Goal: Task Accomplishment & Management: Manage account settings

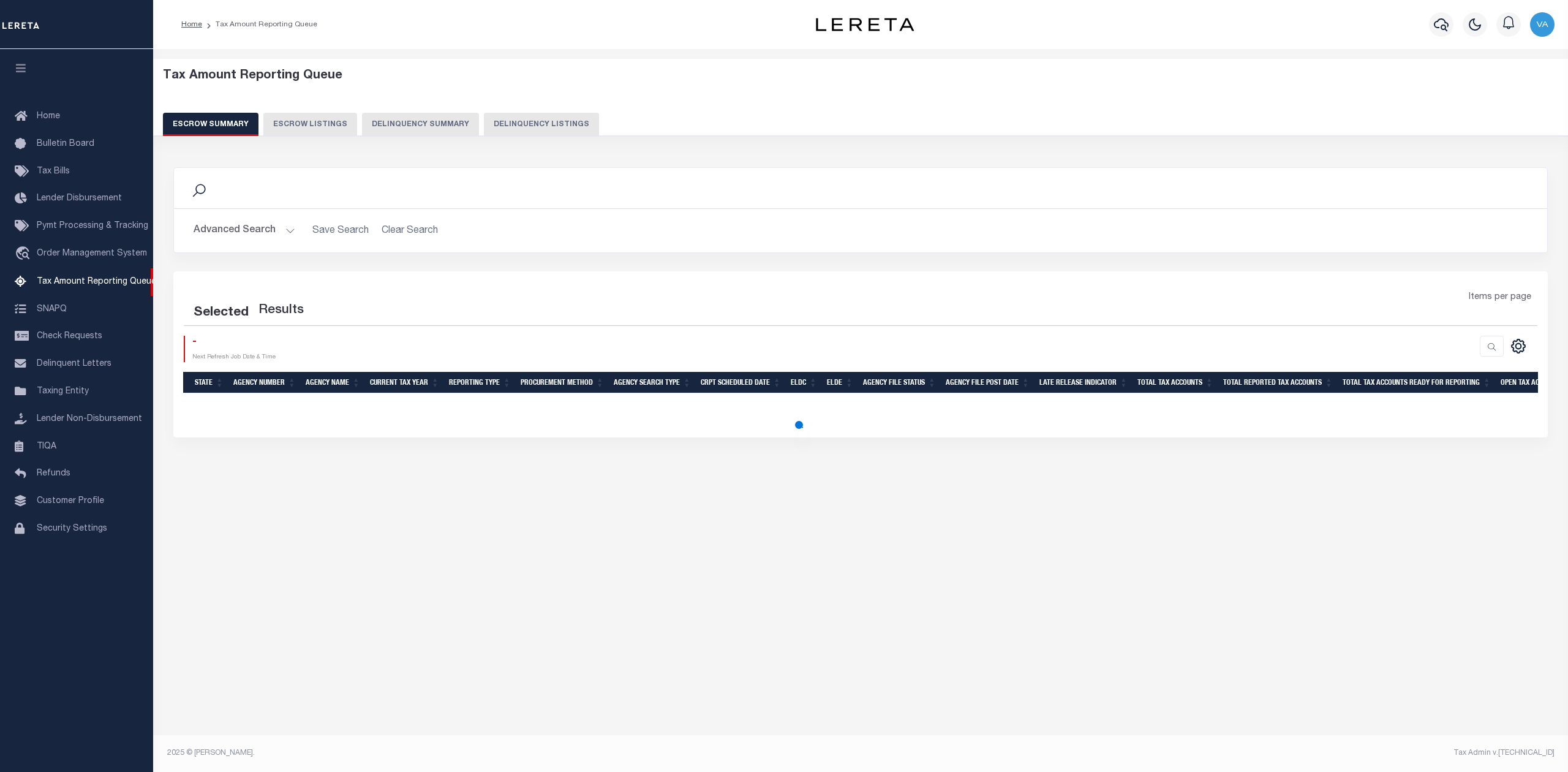
select select "100"
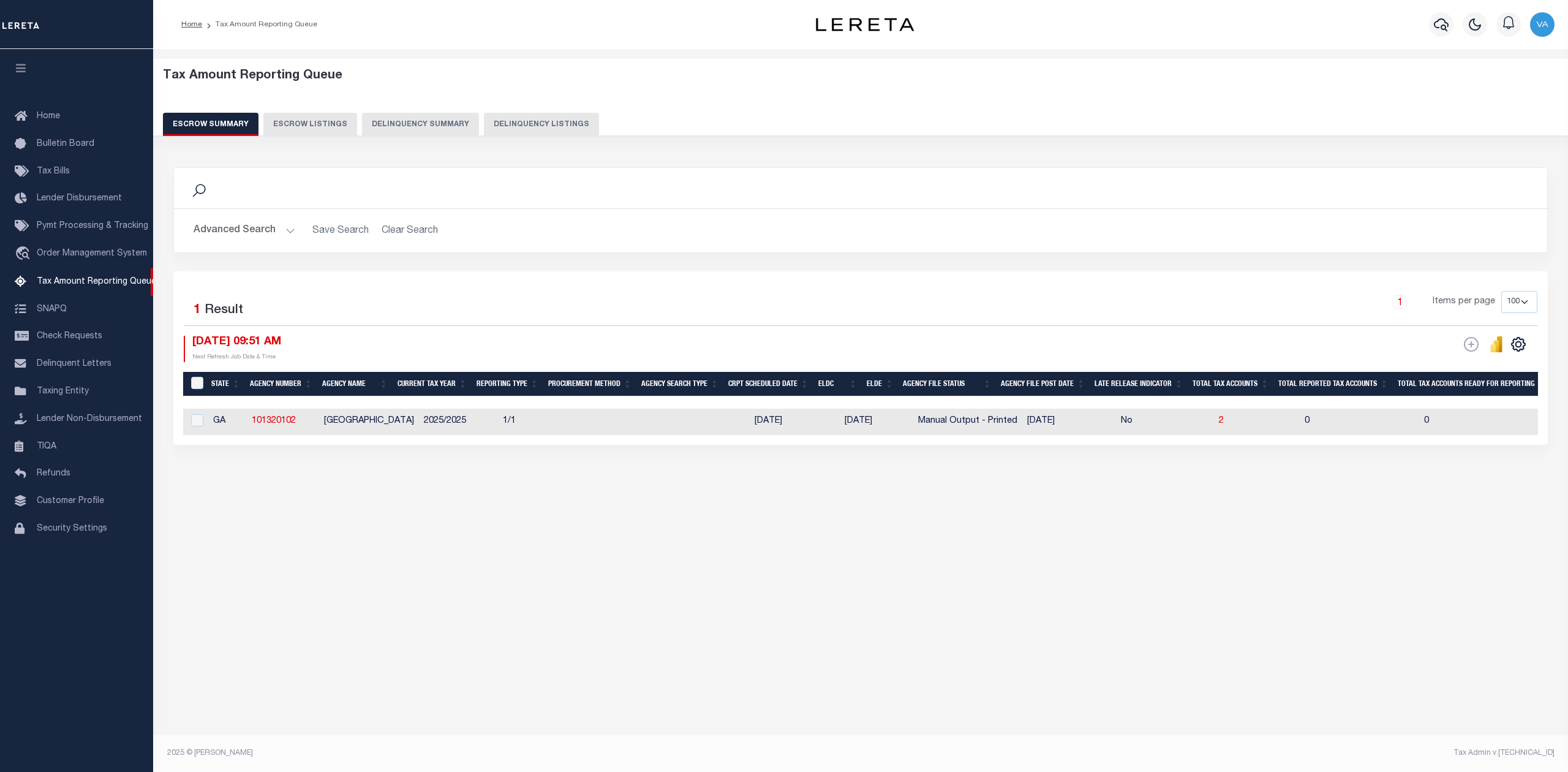
click at [258, 233] on button "Advanced Search" at bounding box center [244, 230] width 102 height 24
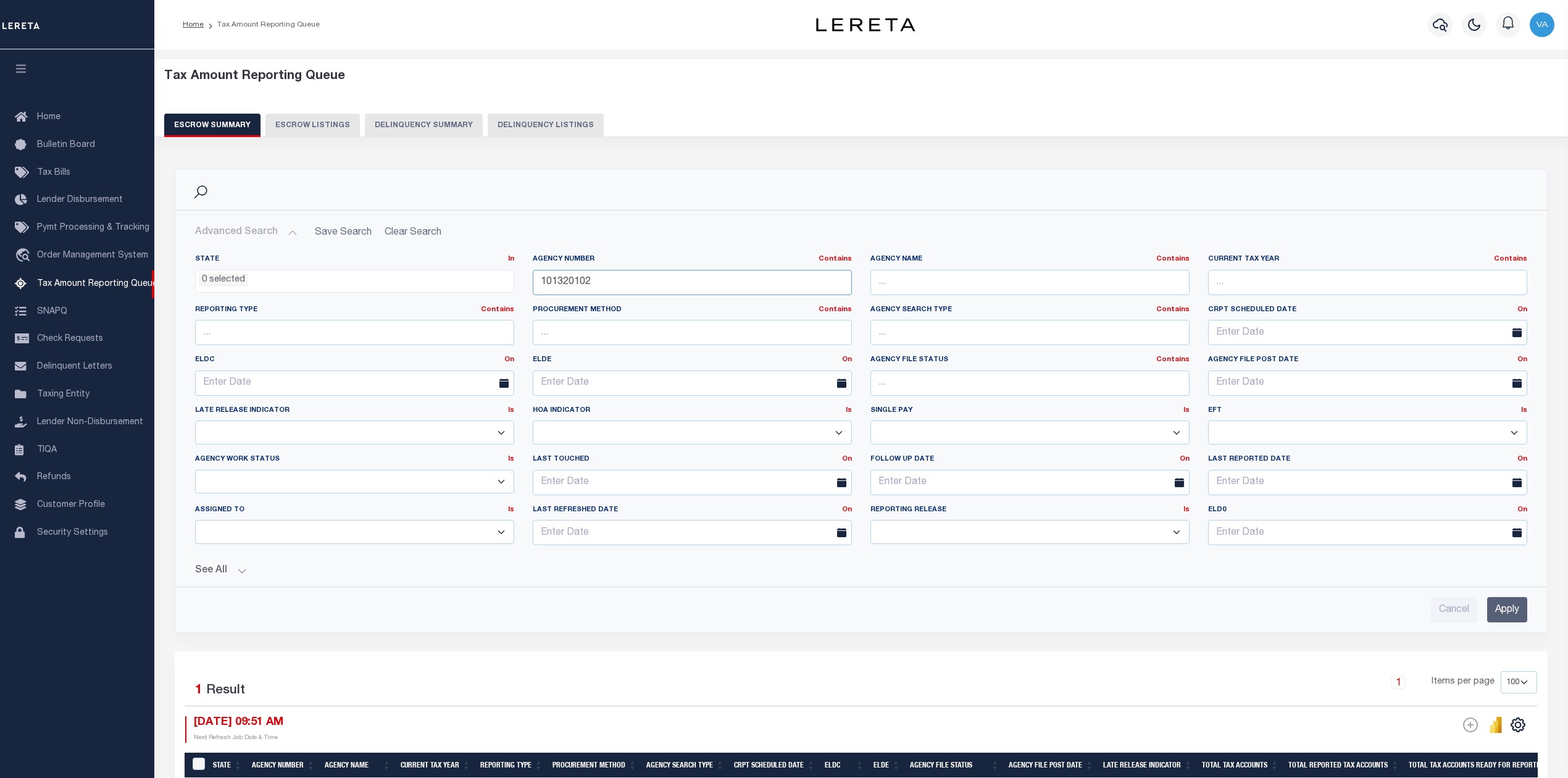
drag, startPoint x: 601, startPoint y: 289, endPoint x: 540, endPoint y: 287, distance: 61.0
click at [540, 287] on input "101320102" at bounding box center [692, 282] width 319 height 25
paste input "421090601"
type input "421090601"
click at [1494, 613] on input "Apply" at bounding box center [1507, 609] width 40 height 25
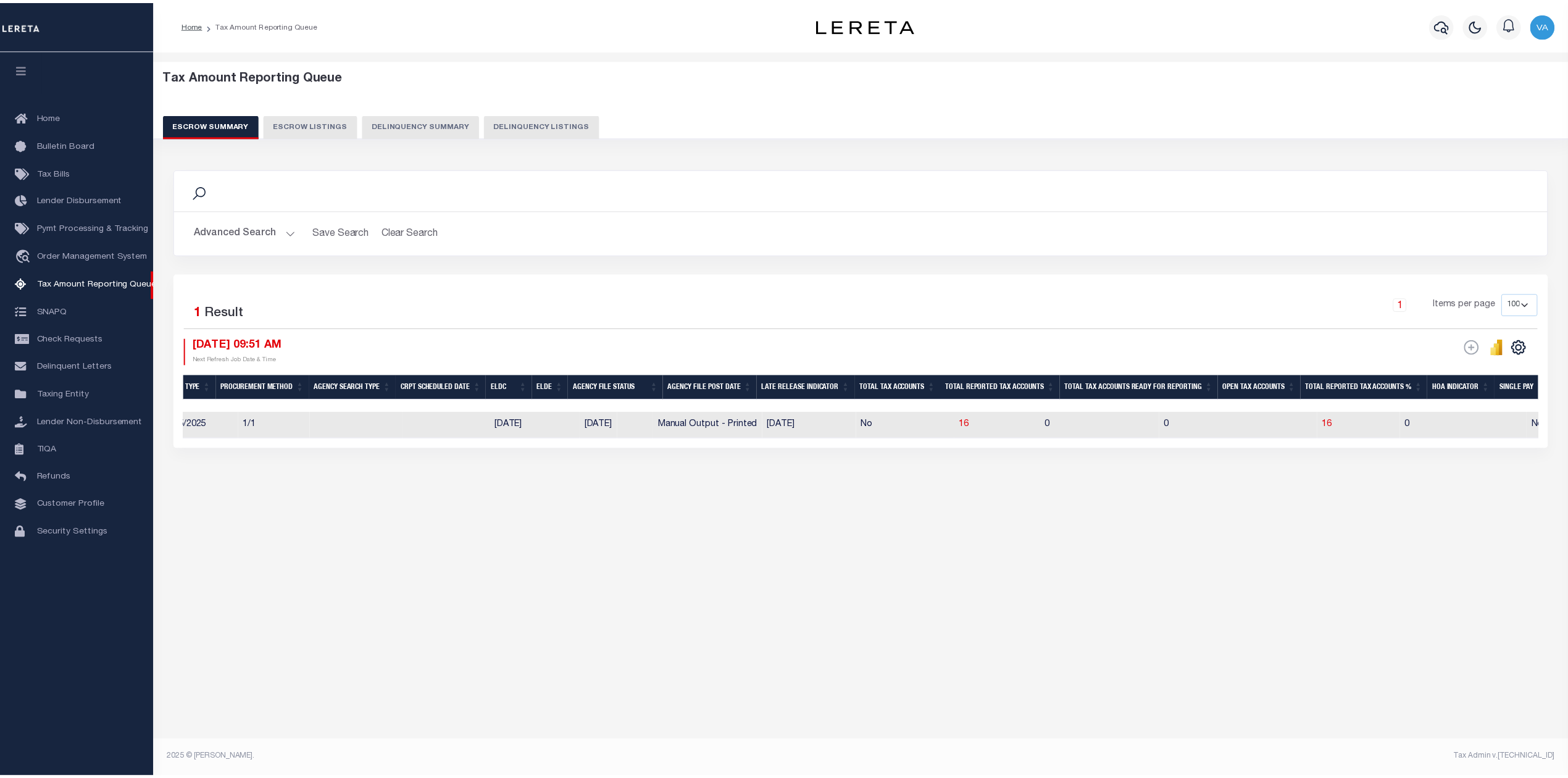
scroll to position [0, 344]
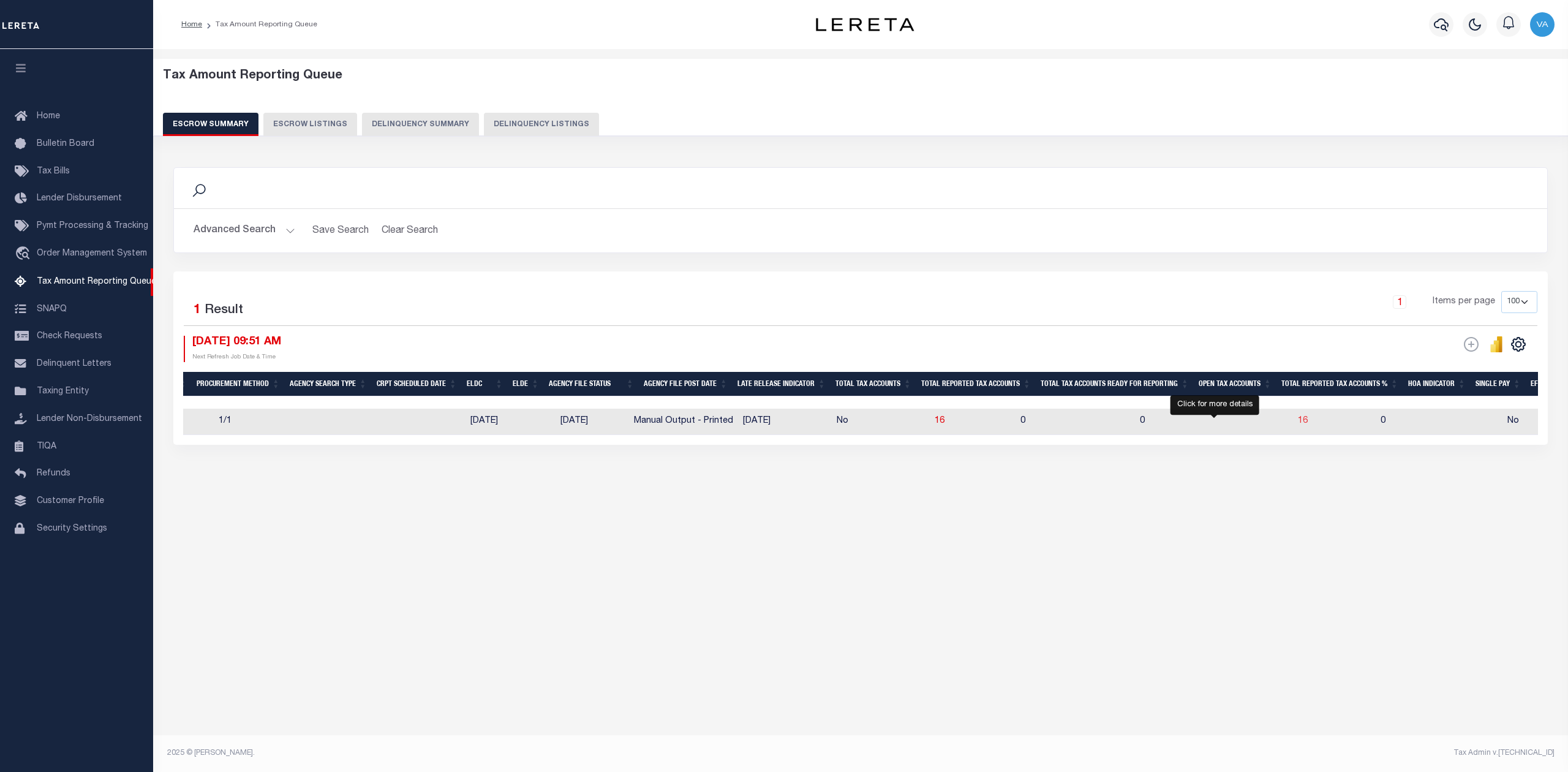
click at [1297, 422] on span "16" at bounding box center [1302, 420] width 10 height 8
select select "100"
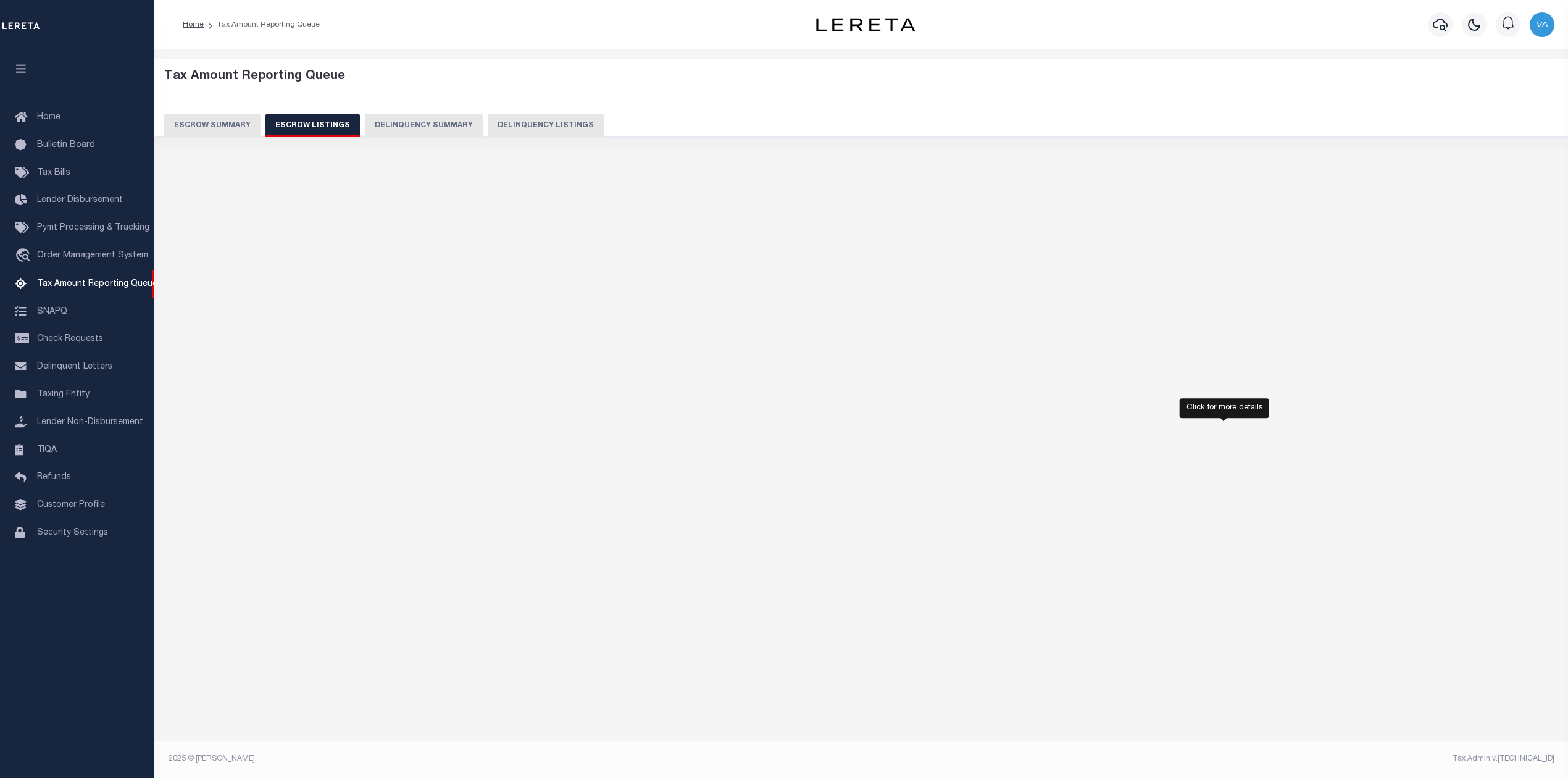
select select "100"
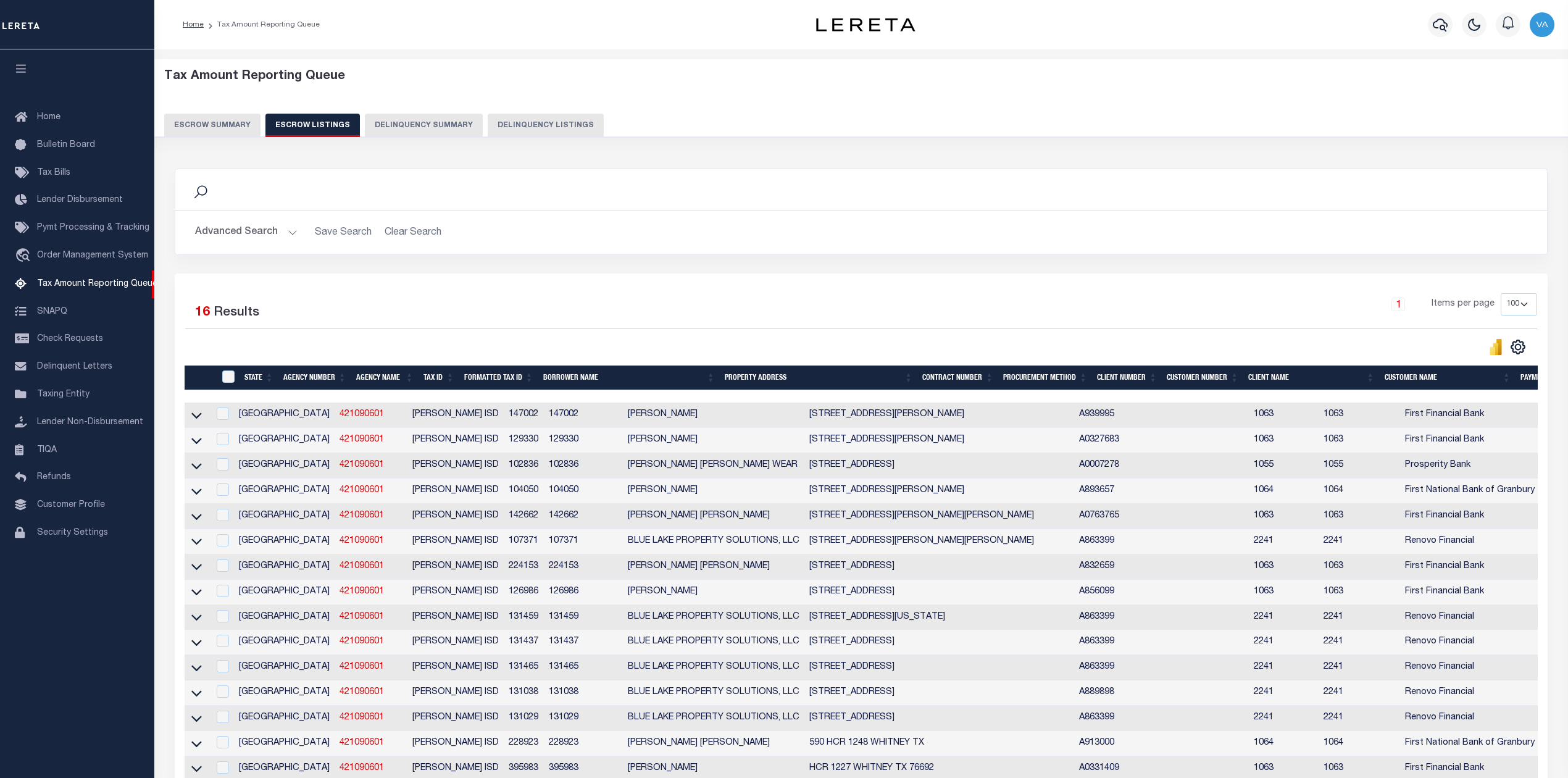
scroll to position [164, 0]
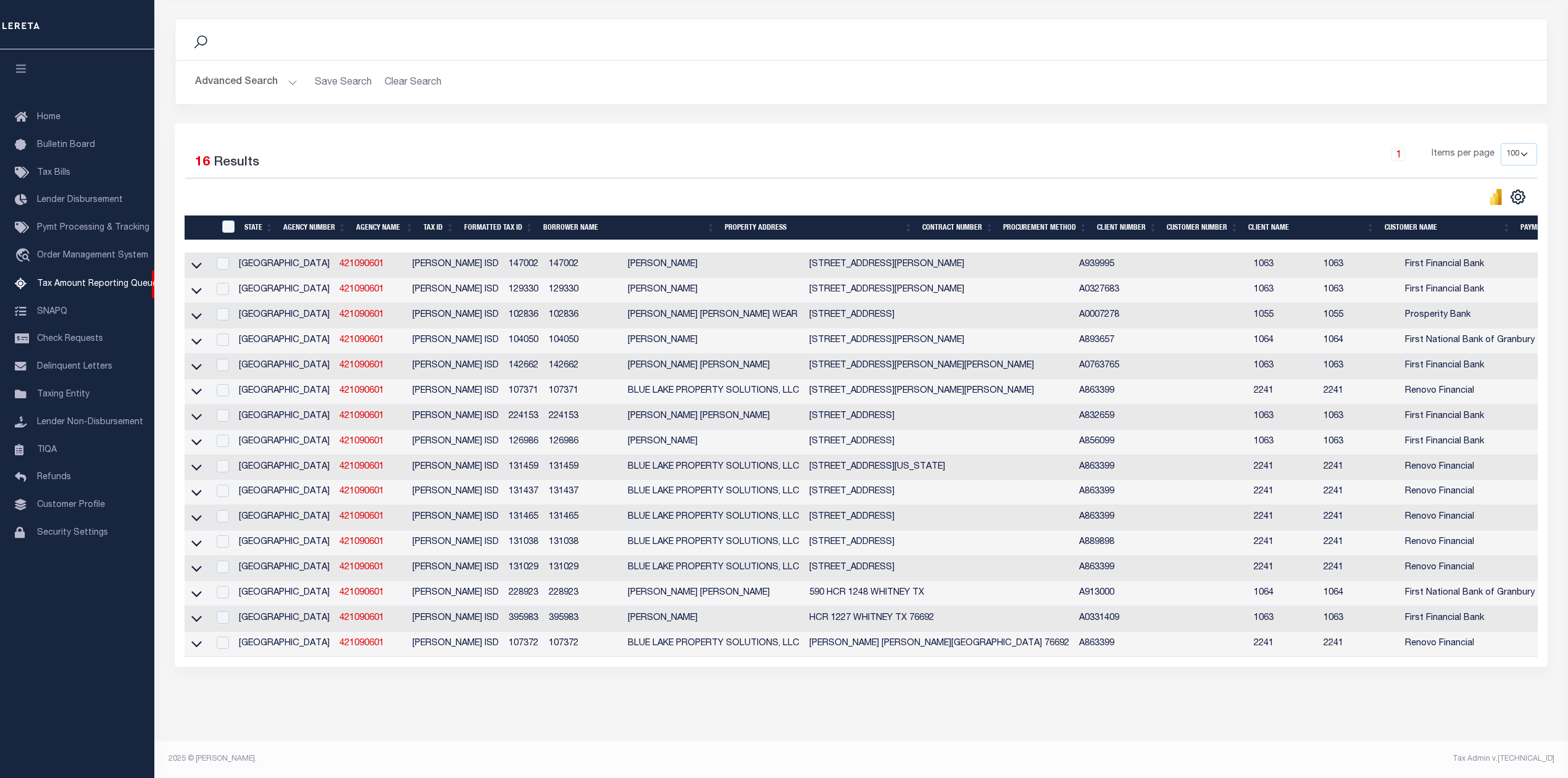
click at [233, 716] on div "Tax Amount Reporting Queue Escrow Summary Escrow Listings In" at bounding box center [861, 326] width 1406 height 829
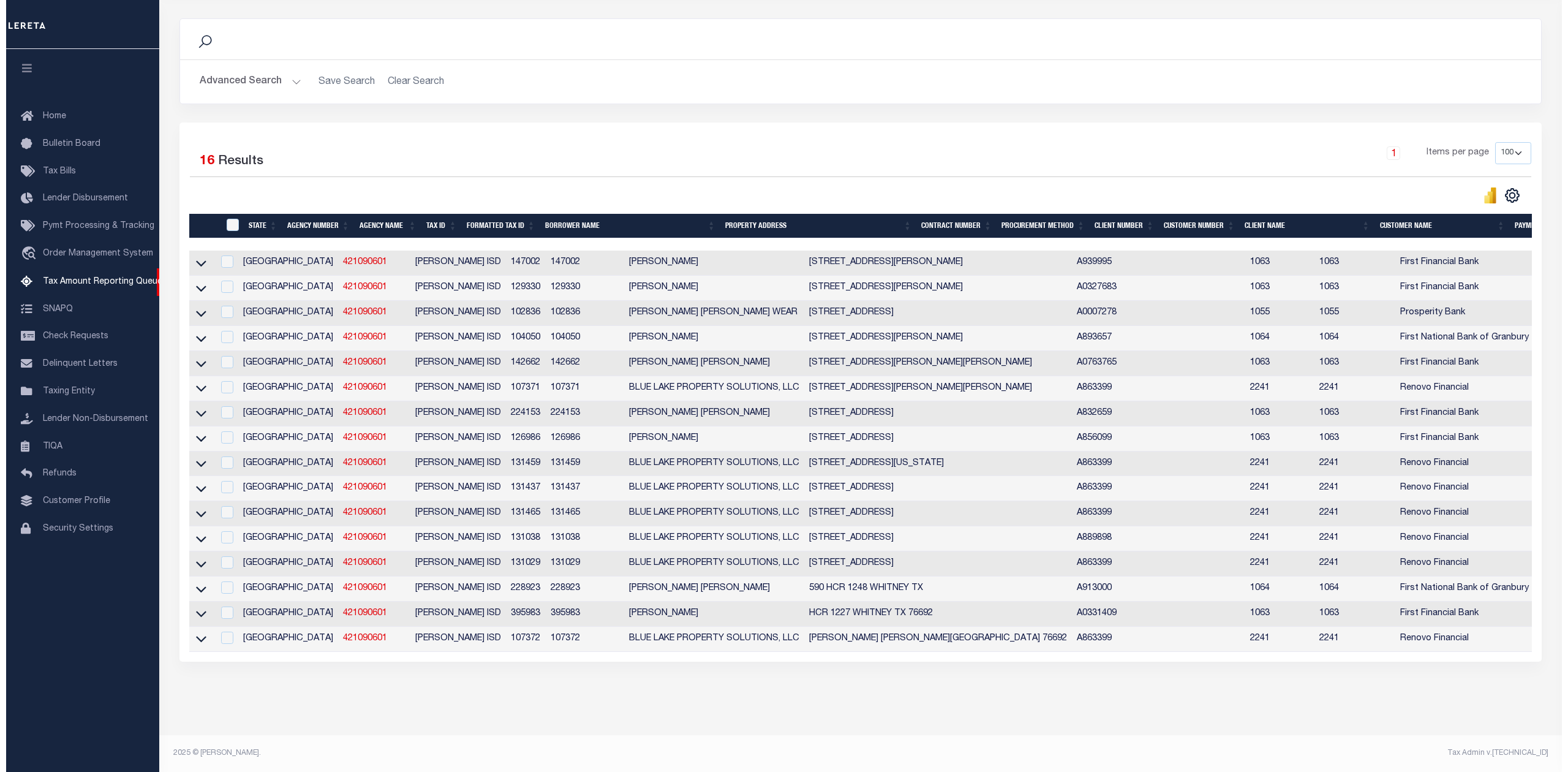
scroll to position [0, 0]
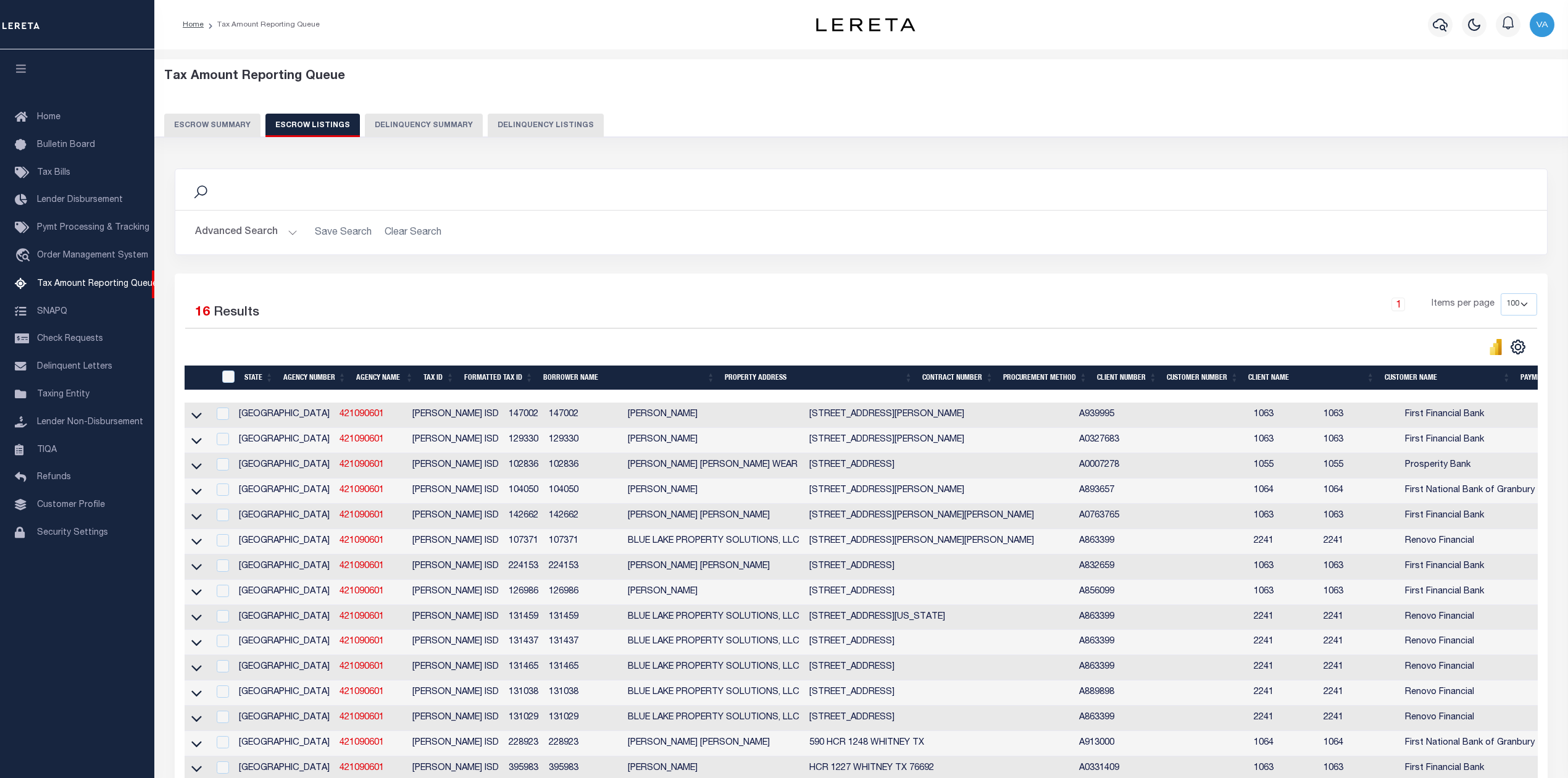
click at [219, 124] on button "Escrow Summary" at bounding box center [212, 125] width 96 height 24
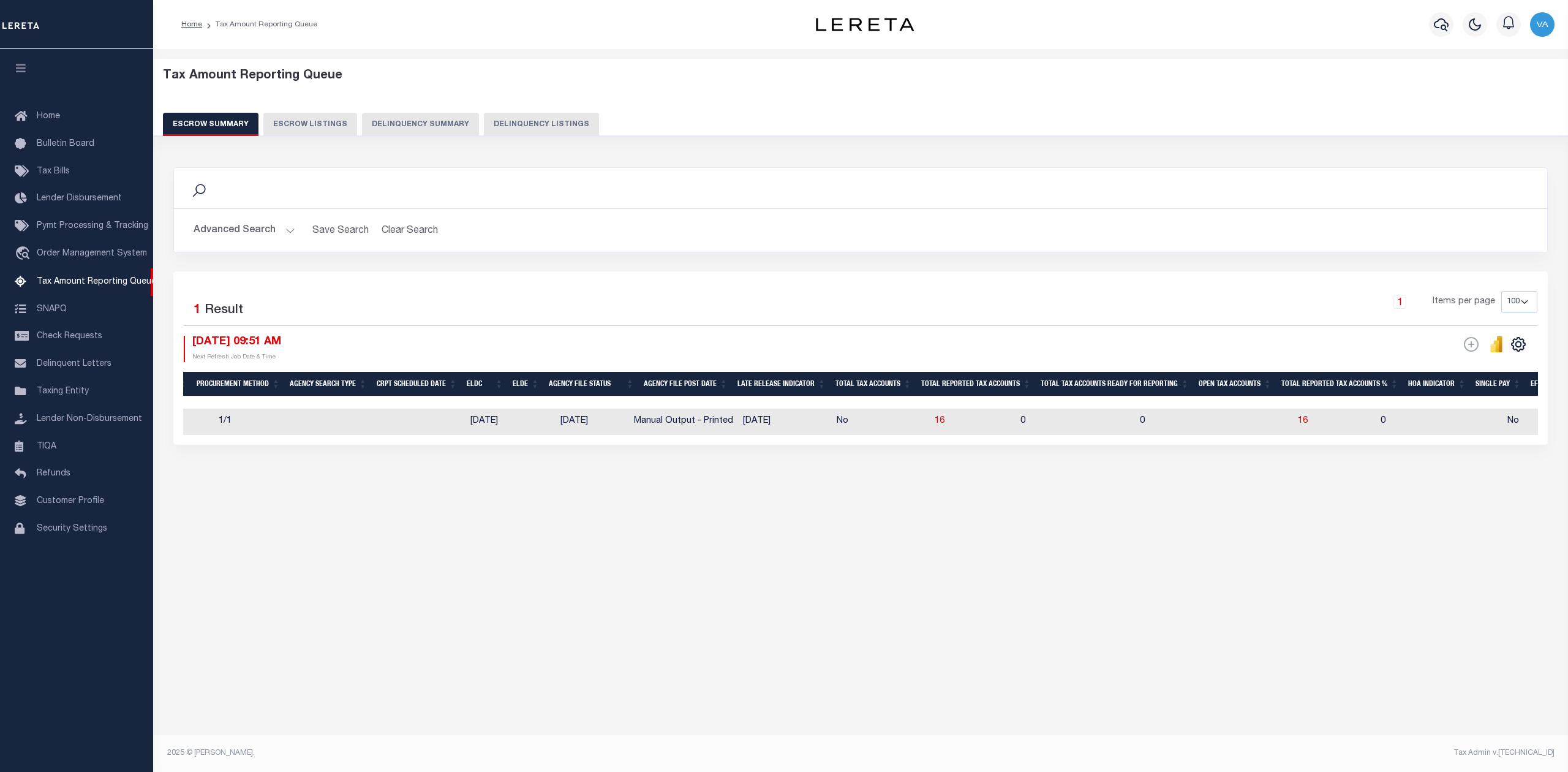
click at [378, 429] on td at bounding box center [422, 422] width 87 height 26
checkbox input "true"
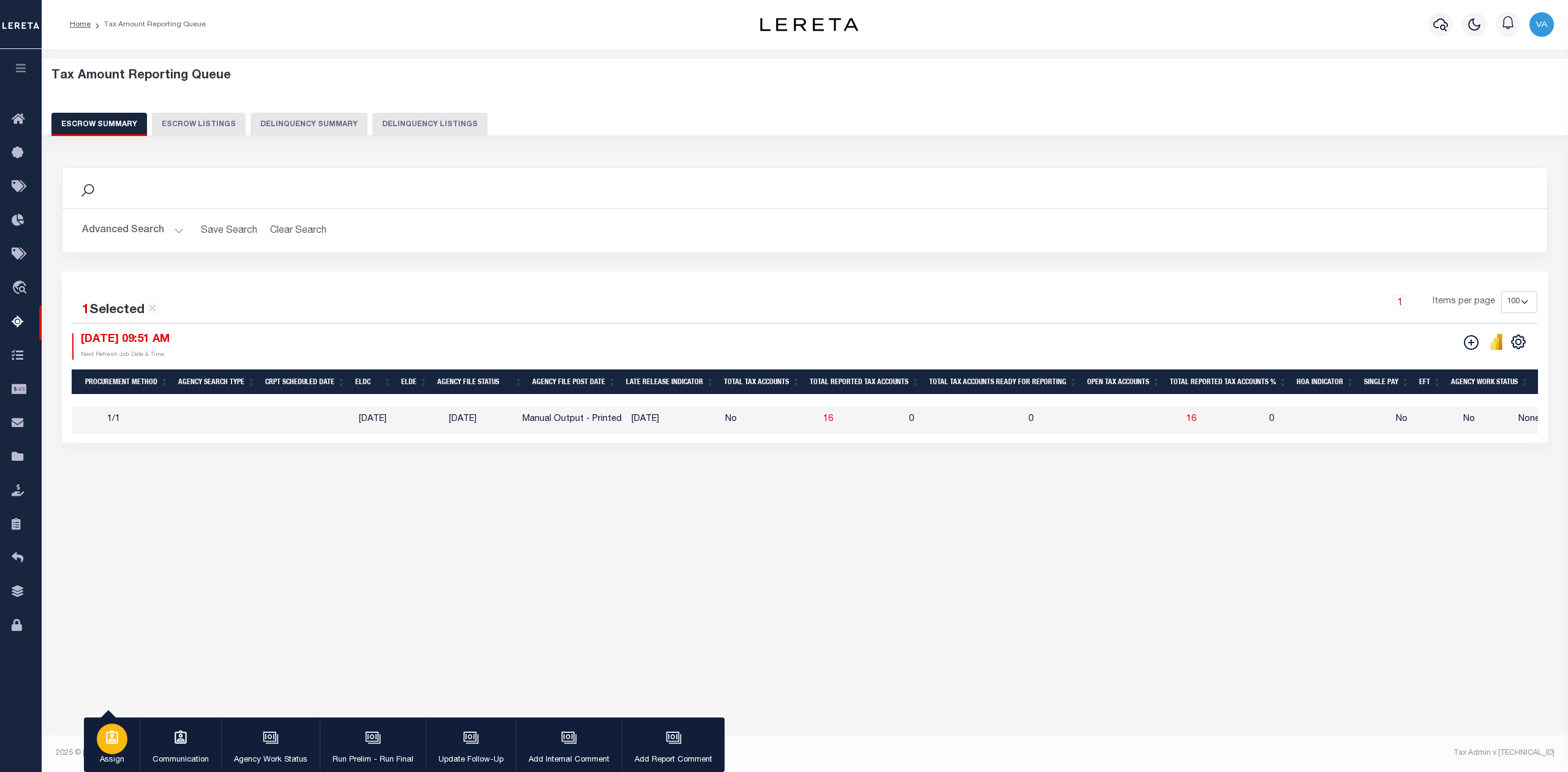
click at [120, 754] on p "Assign" at bounding box center [112, 760] width 31 height 12
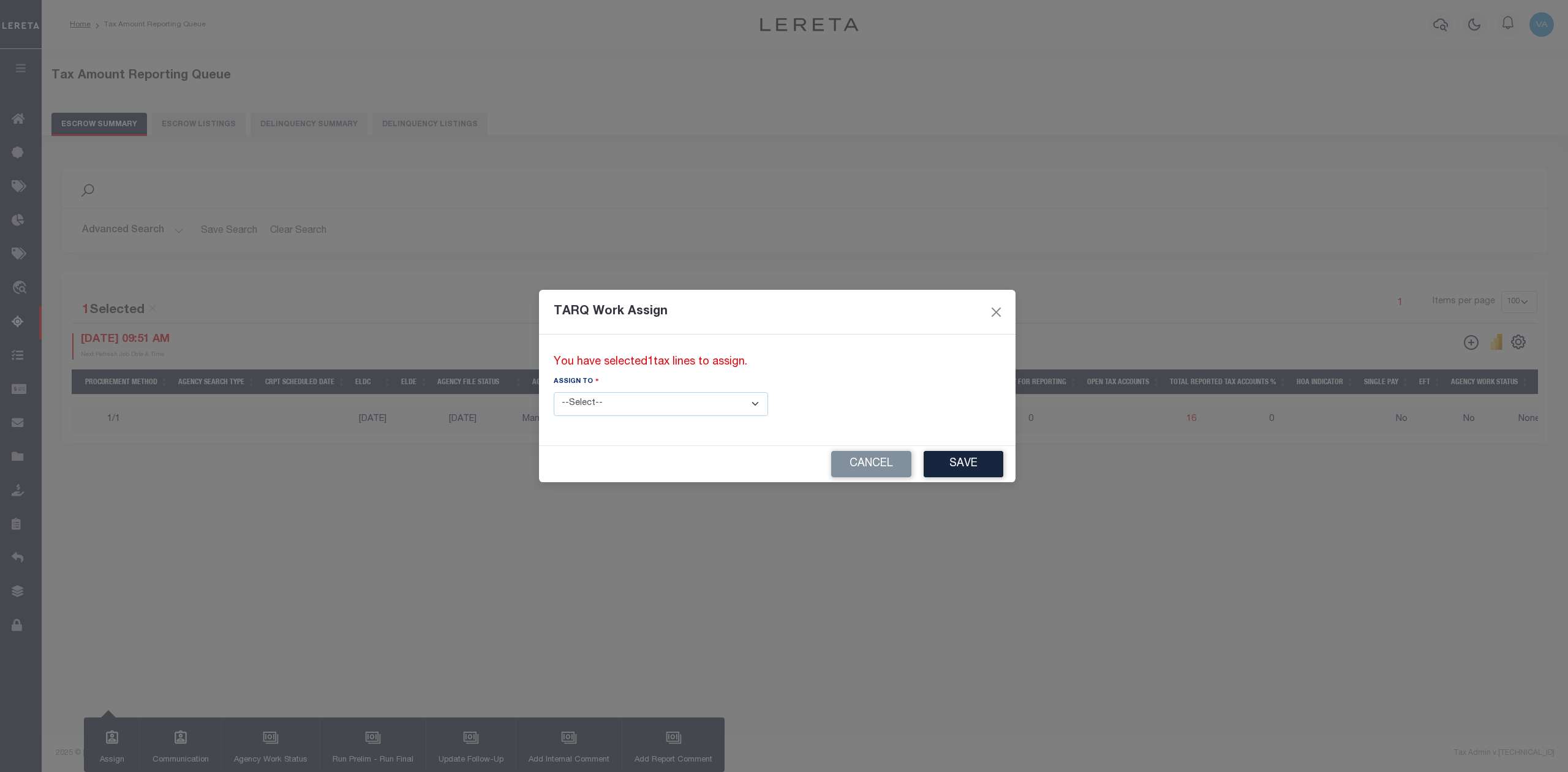
click at [650, 402] on select "--Select-- --Unassigned-- --Unassigned-- [PERSON_NAME] [PERSON_NAME] [PERSON_NA…" at bounding box center [661, 404] width 214 height 24
select select "[PERSON_NAME]"
click at [554, 392] on select "--Select-- --Unassigned-- --Unassigned-- [PERSON_NAME] [PERSON_NAME] [PERSON_NA…" at bounding box center [661, 404] width 214 height 24
click at [924, 462] on button "Save" at bounding box center [963, 464] width 80 height 26
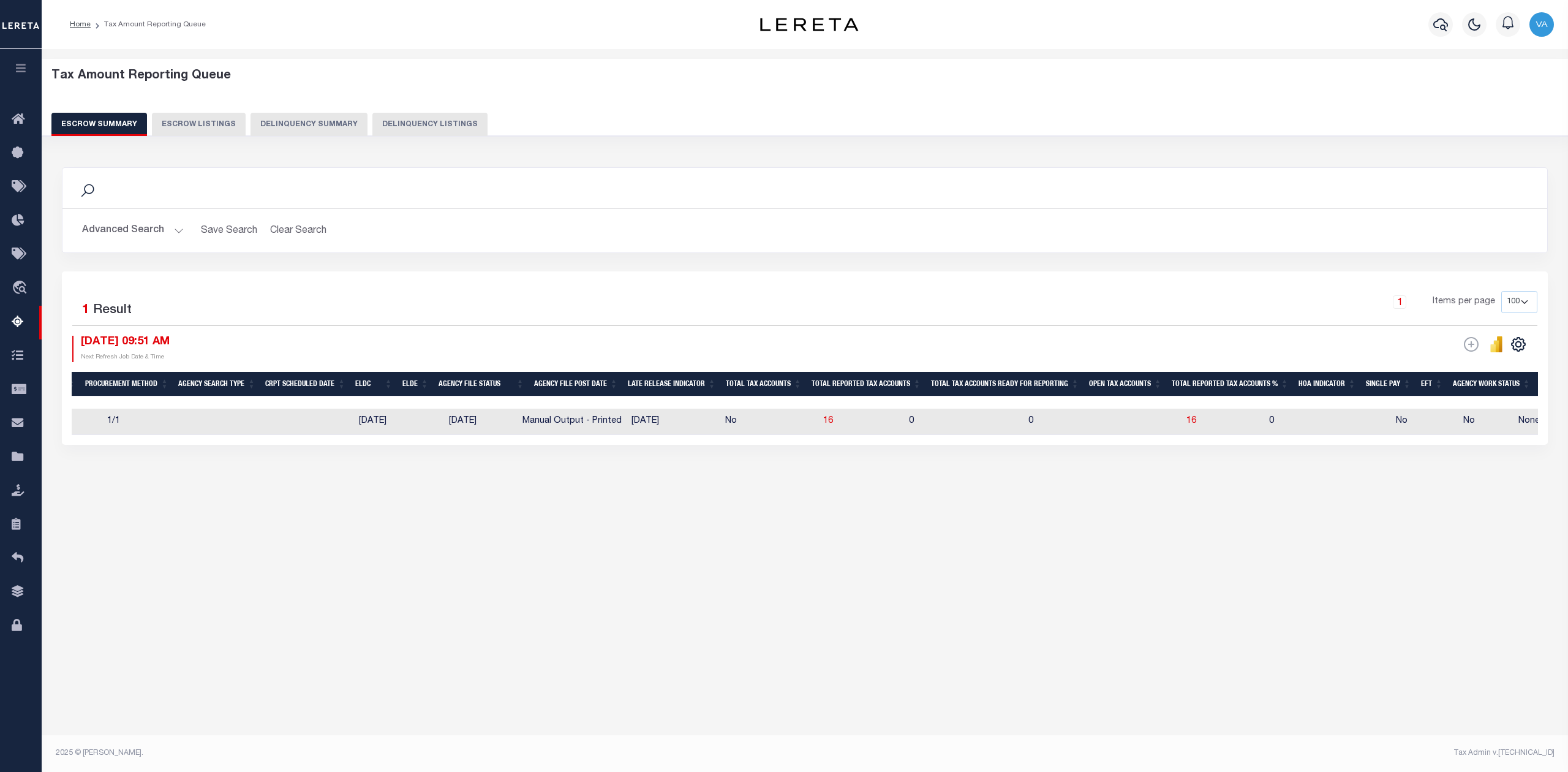
click at [904, 435] on td "0" at bounding box center [963, 422] width 120 height 26
checkbox input "true"
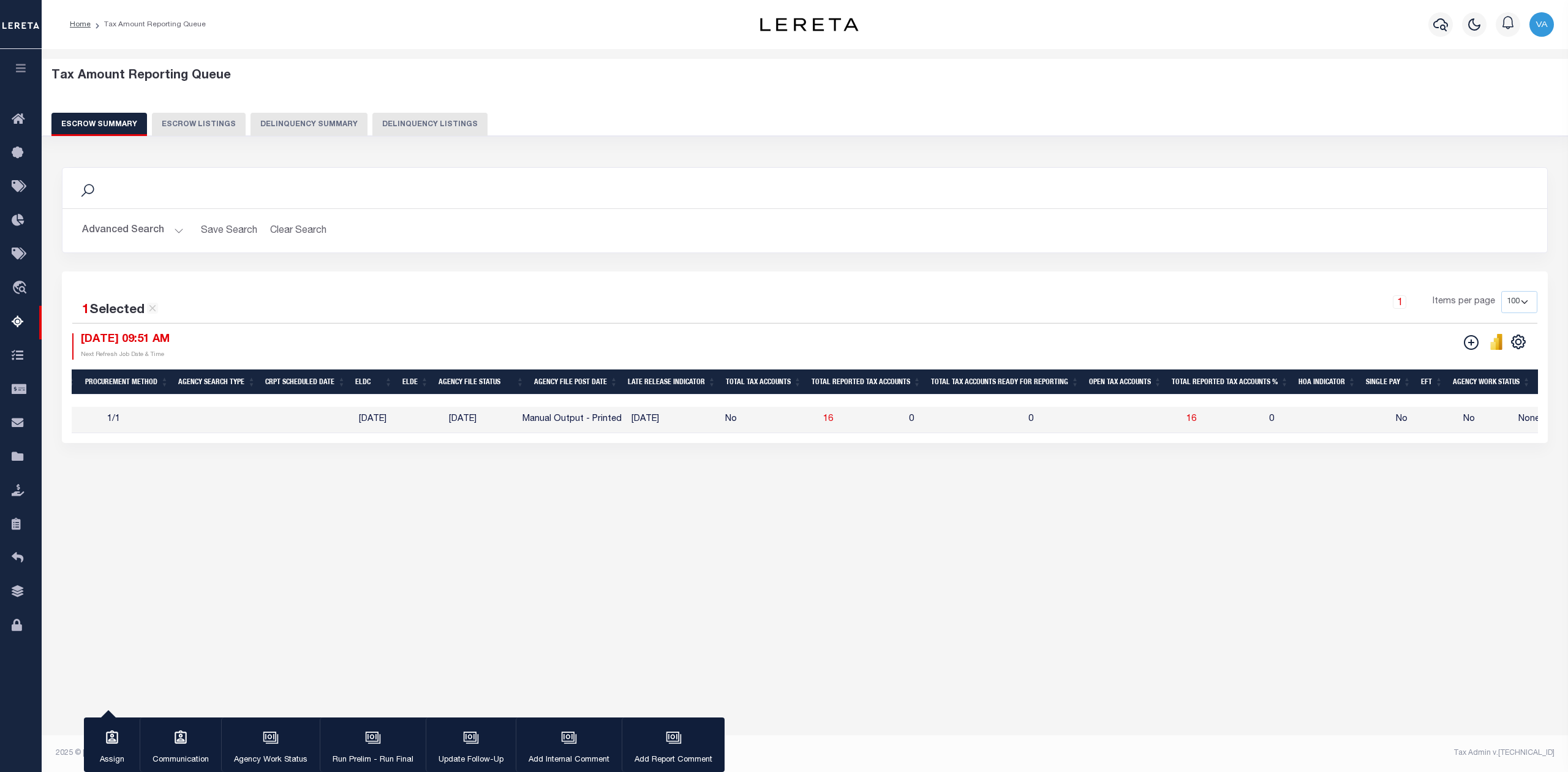
scroll to position [0, 987]
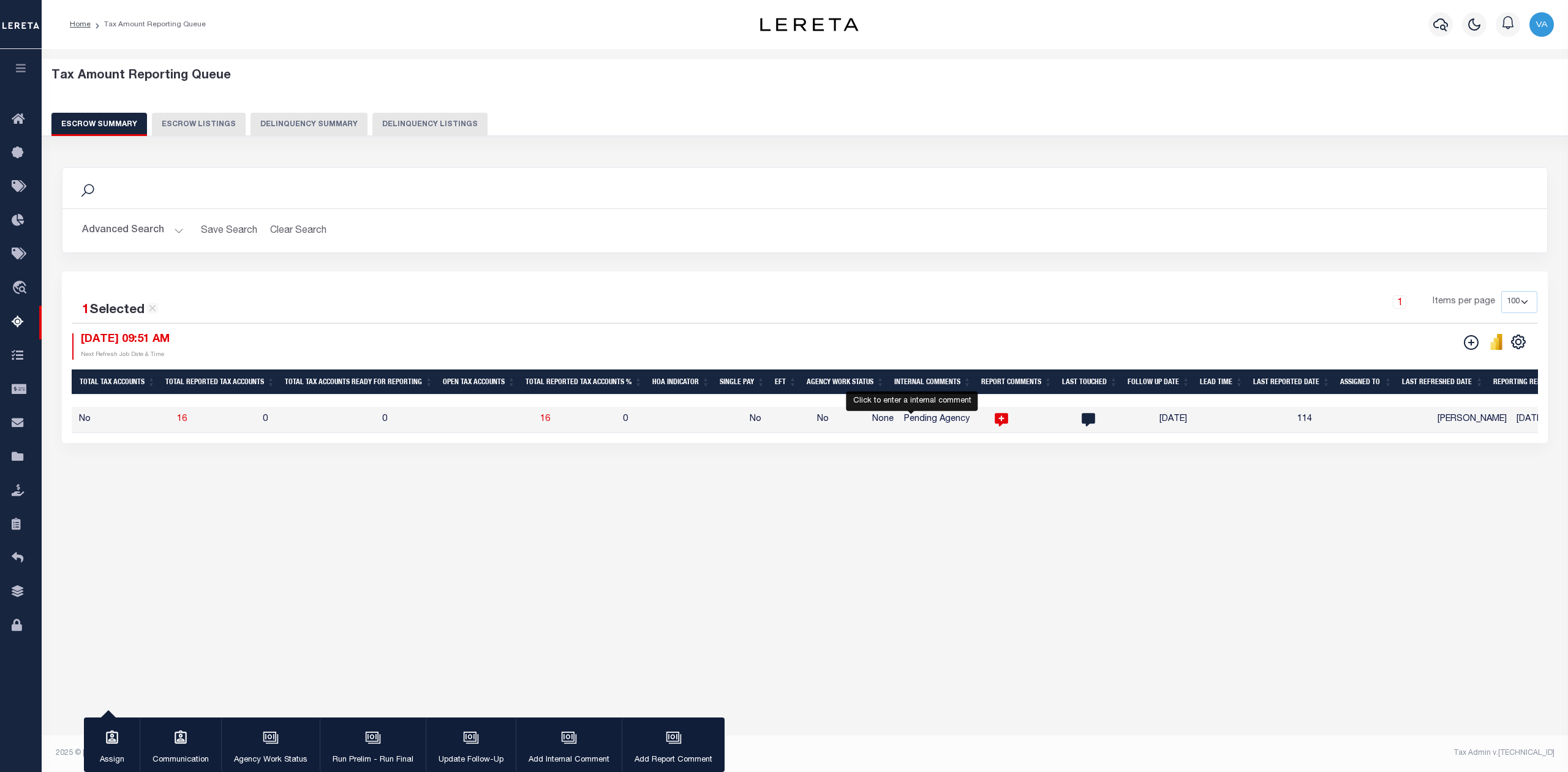
click at [995, 422] on icon at bounding box center [1001, 420] width 14 height 14
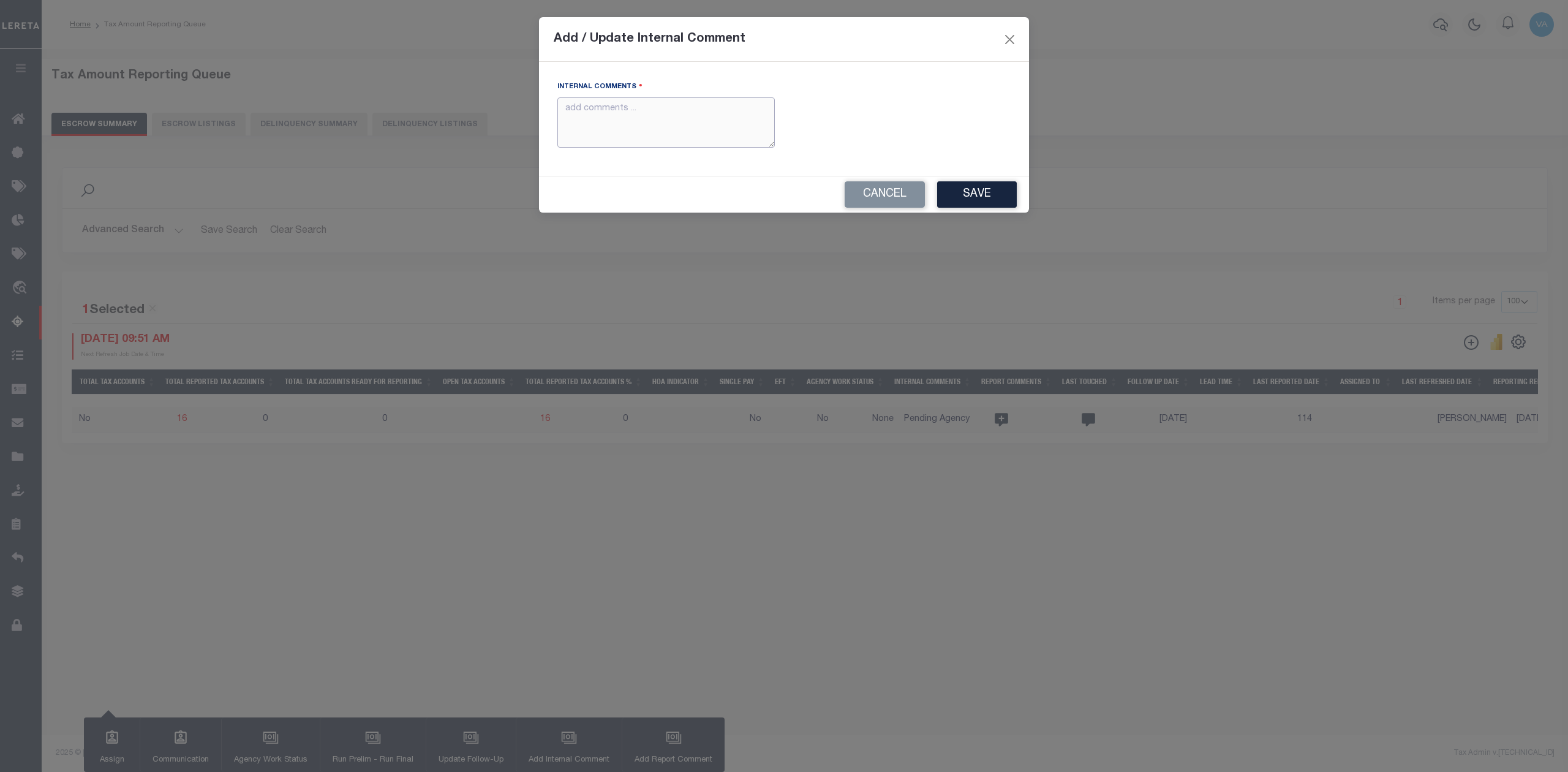
click at [689, 107] on textarea "Internal Comments" at bounding box center [666, 123] width 218 height 51
paste textarea "For TX state 2025 amounts are updated in November"
click at [974, 199] on button "Save" at bounding box center [977, 194] width 80 height 26
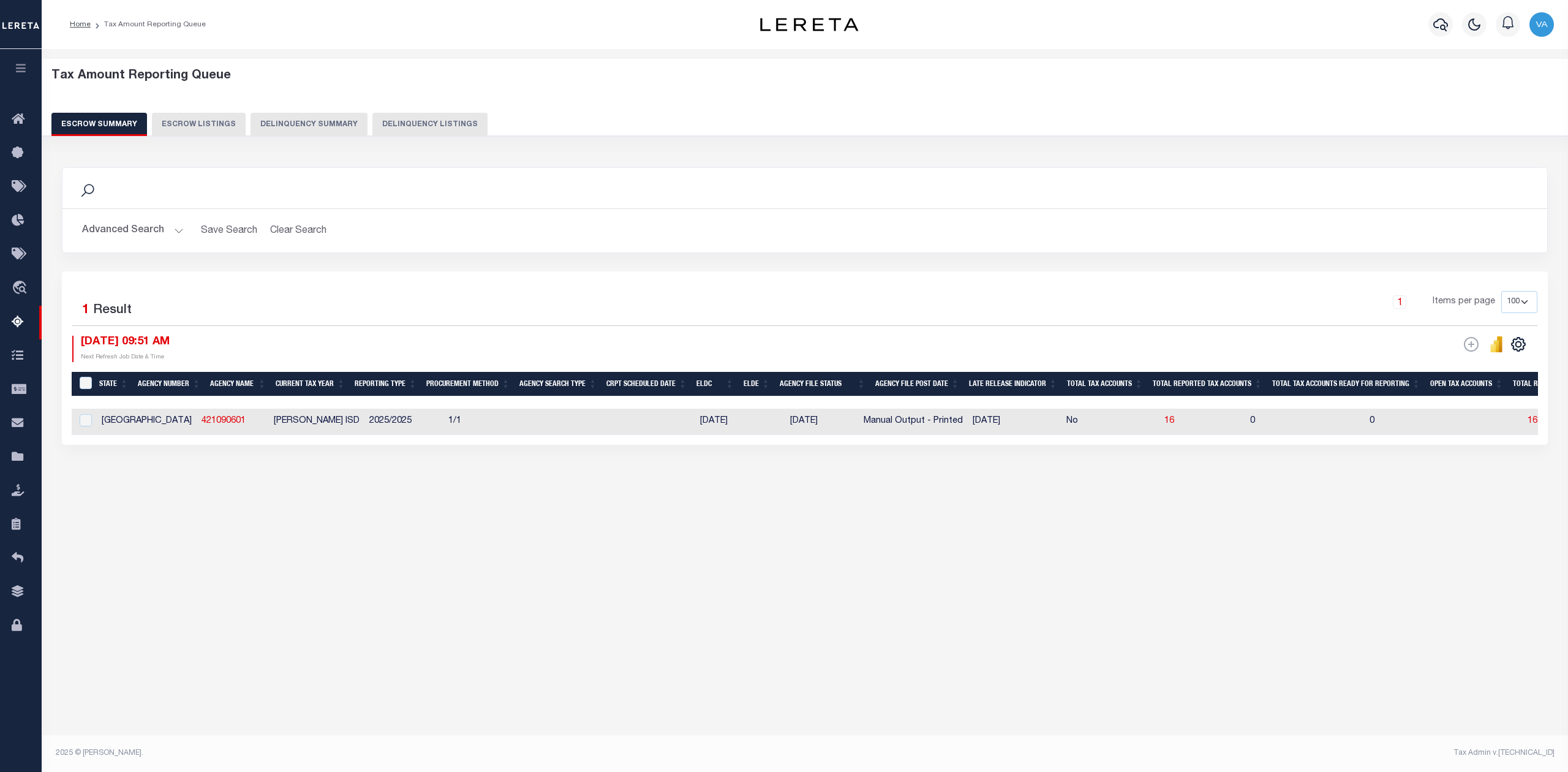
scroll to position [0, 1022]
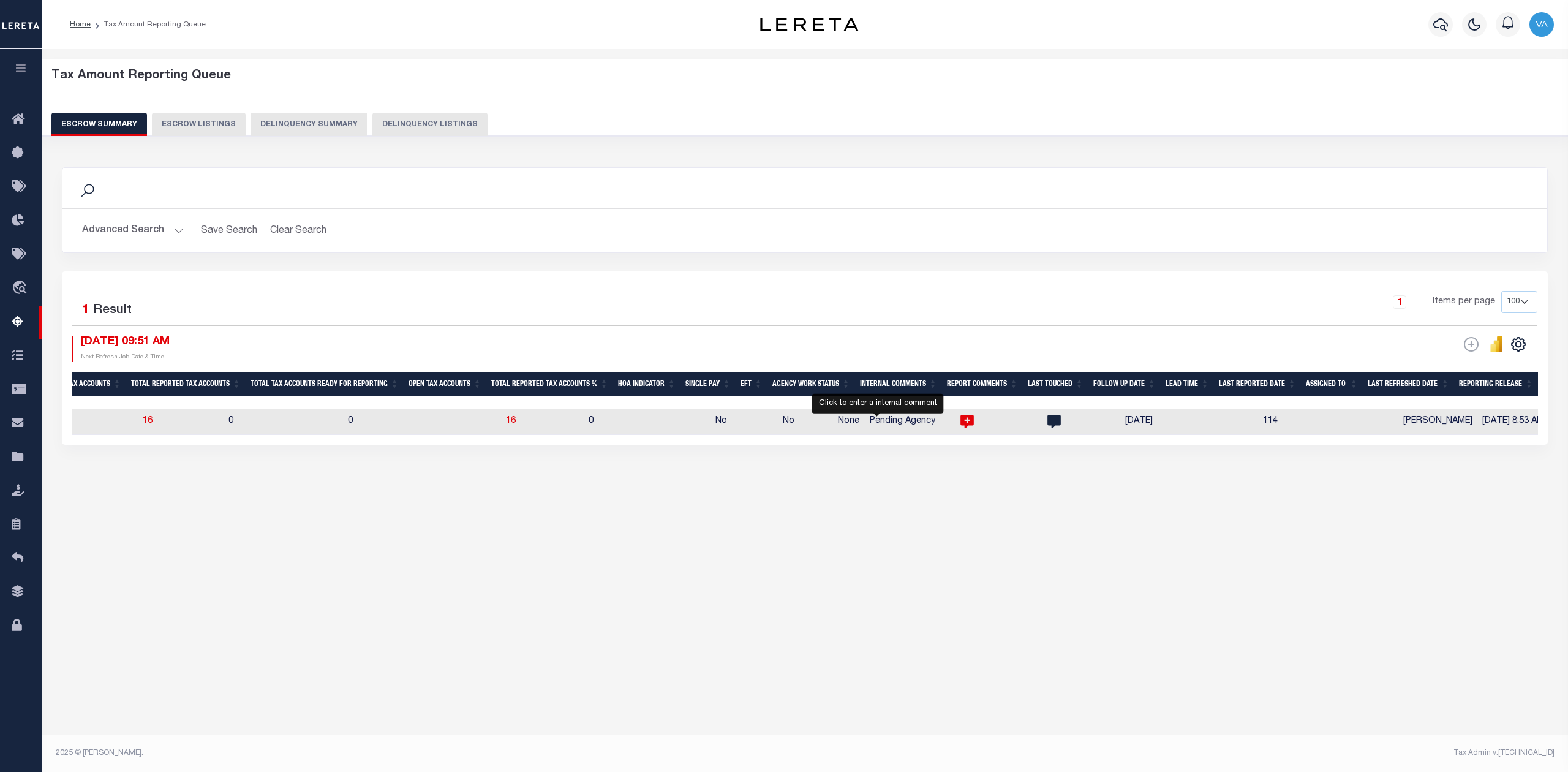
click at [960, 426] on icon at bounding box center [967, 422] width 14 height 14
type textarea "For TX state 2025 amounts are updated in November"
click at [148, 227] on button "Advanced Search" at bounding box center [133, 230] width 102 height 24
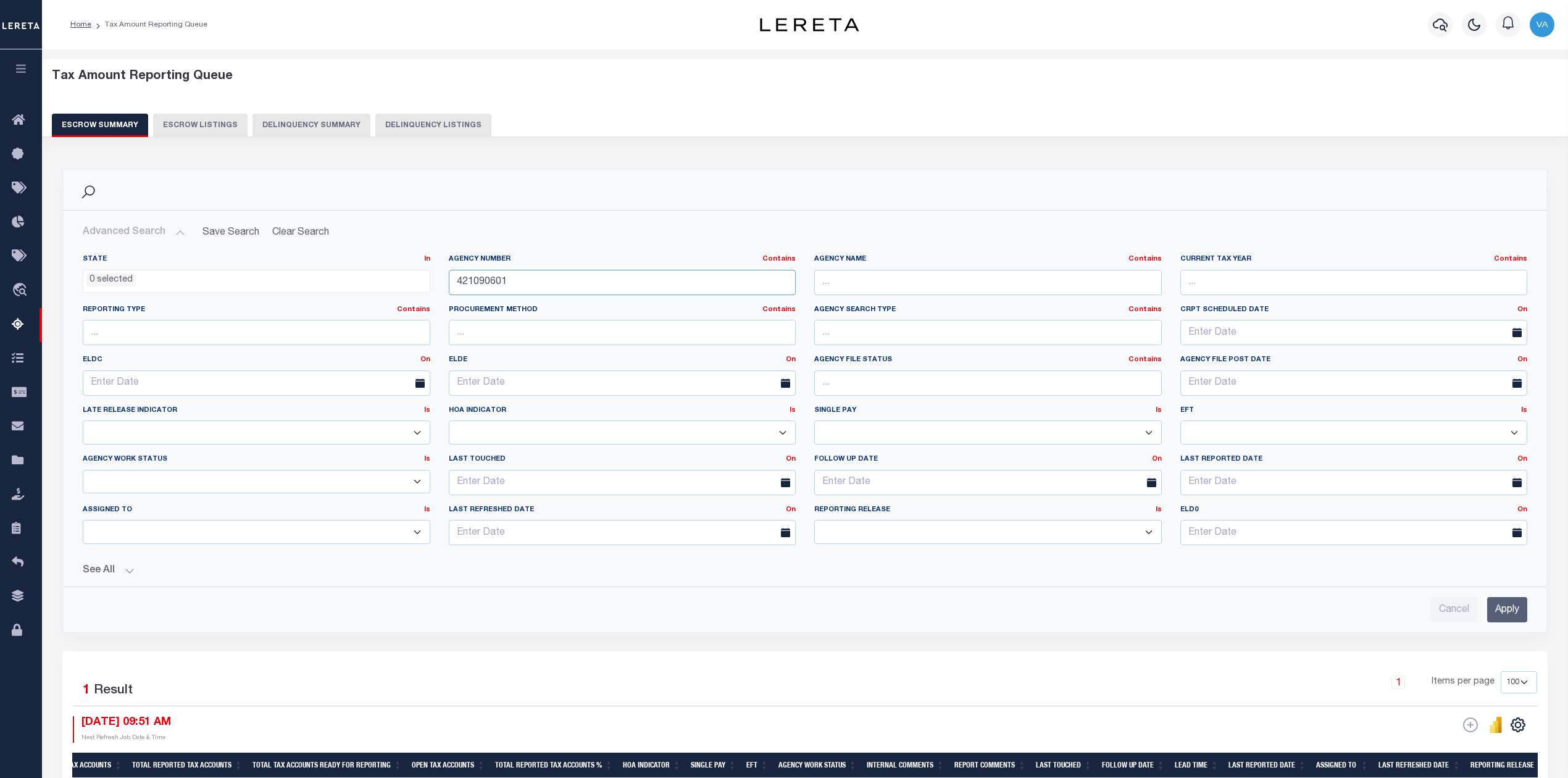
drag, startPoint x: 516, startPoint y: 278, endPoint x: 447, endPoint y: 278, distance: 69.0
click at [447, 278] on div "Agency Number Contains Contains Is 421090601" at bounding box center [623, 279] width 366 height 51
paste input "150640000"
type input "150640000"
click at [1507, 608] on input "Apply" at bounding box center [1507, 609] width 40 height 25
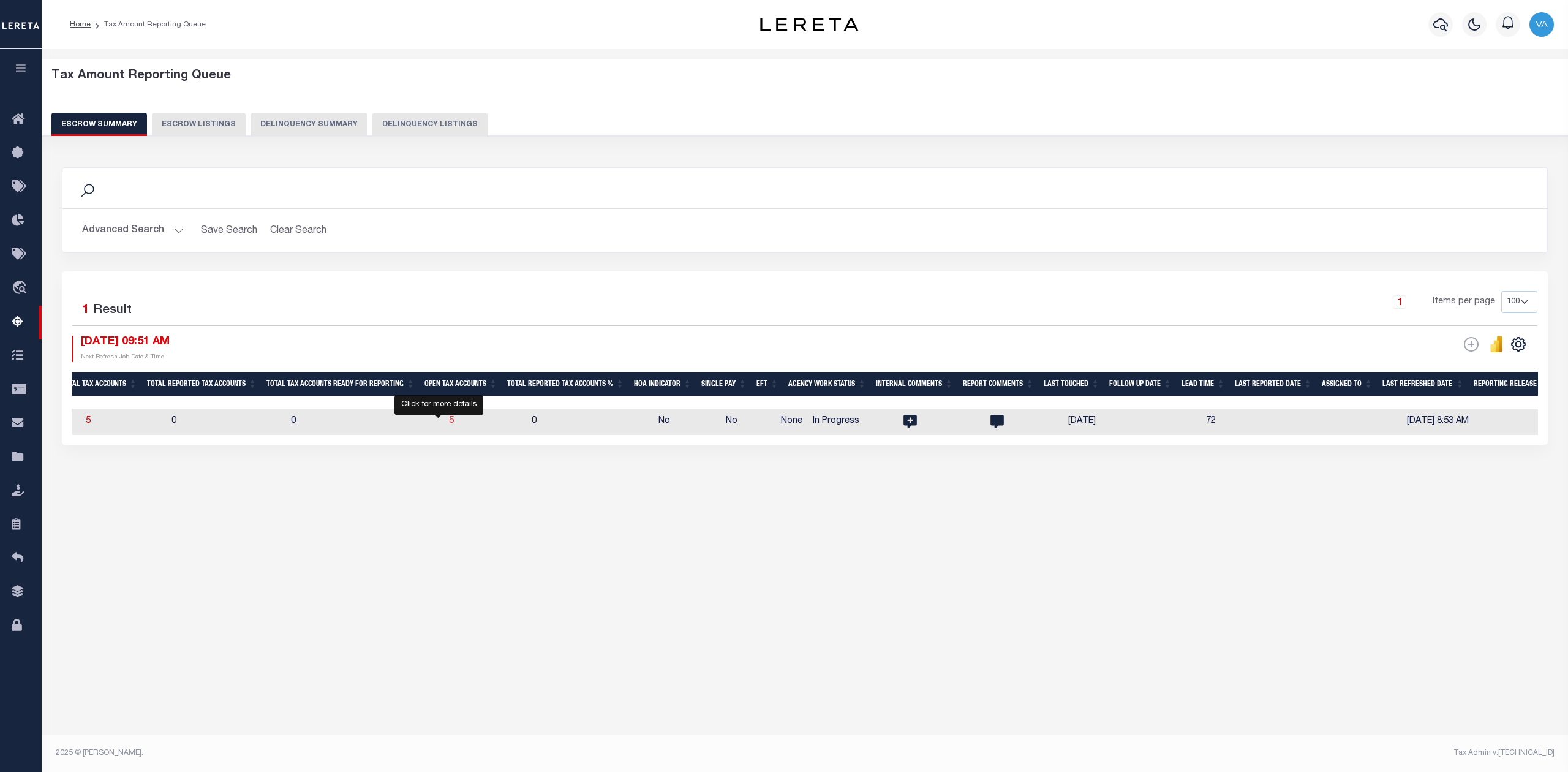
click at [449, 420] on span "5" at bounding box center [451, 420] width 5 height 8
select select "100"
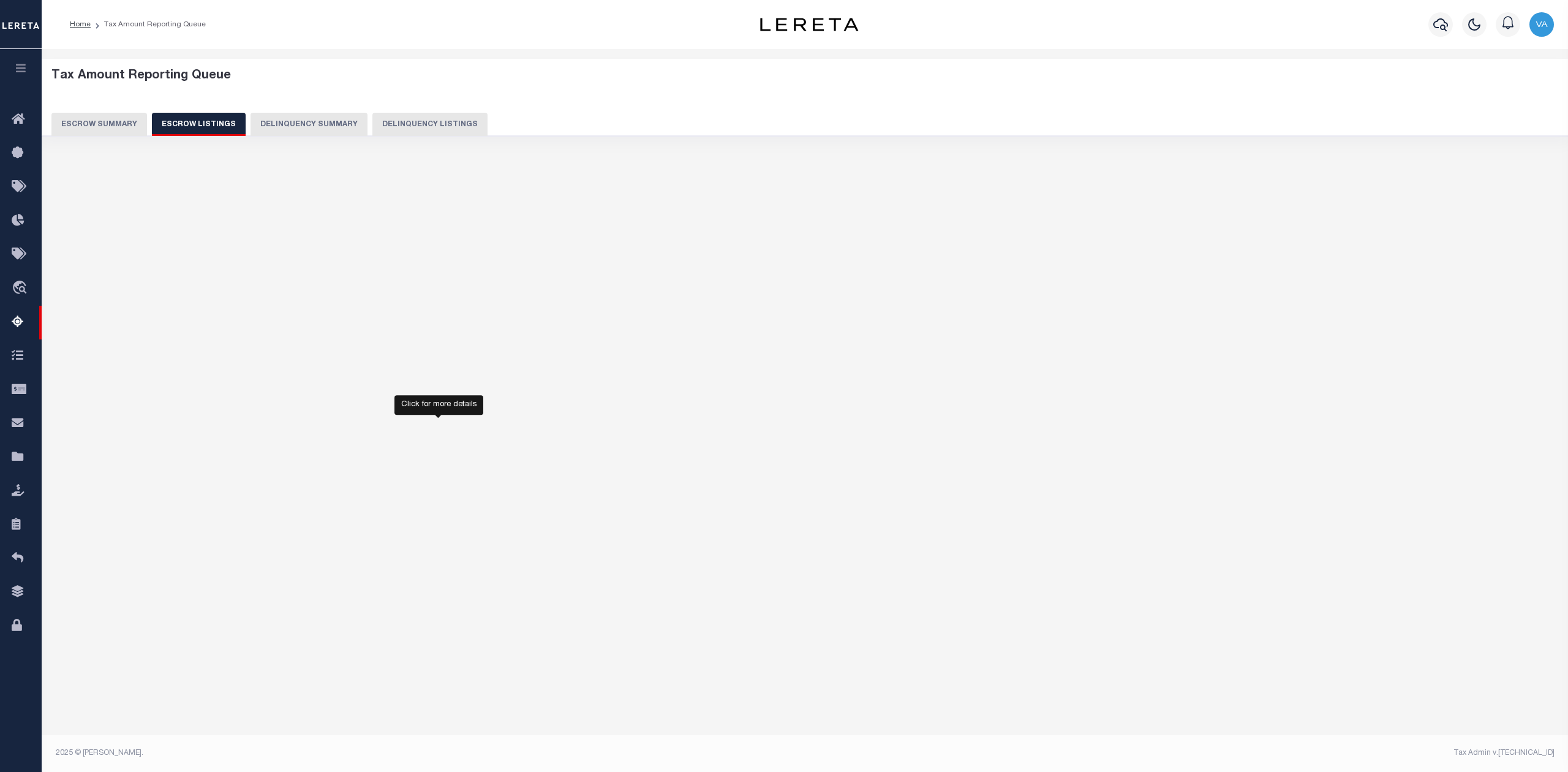
select select "100"
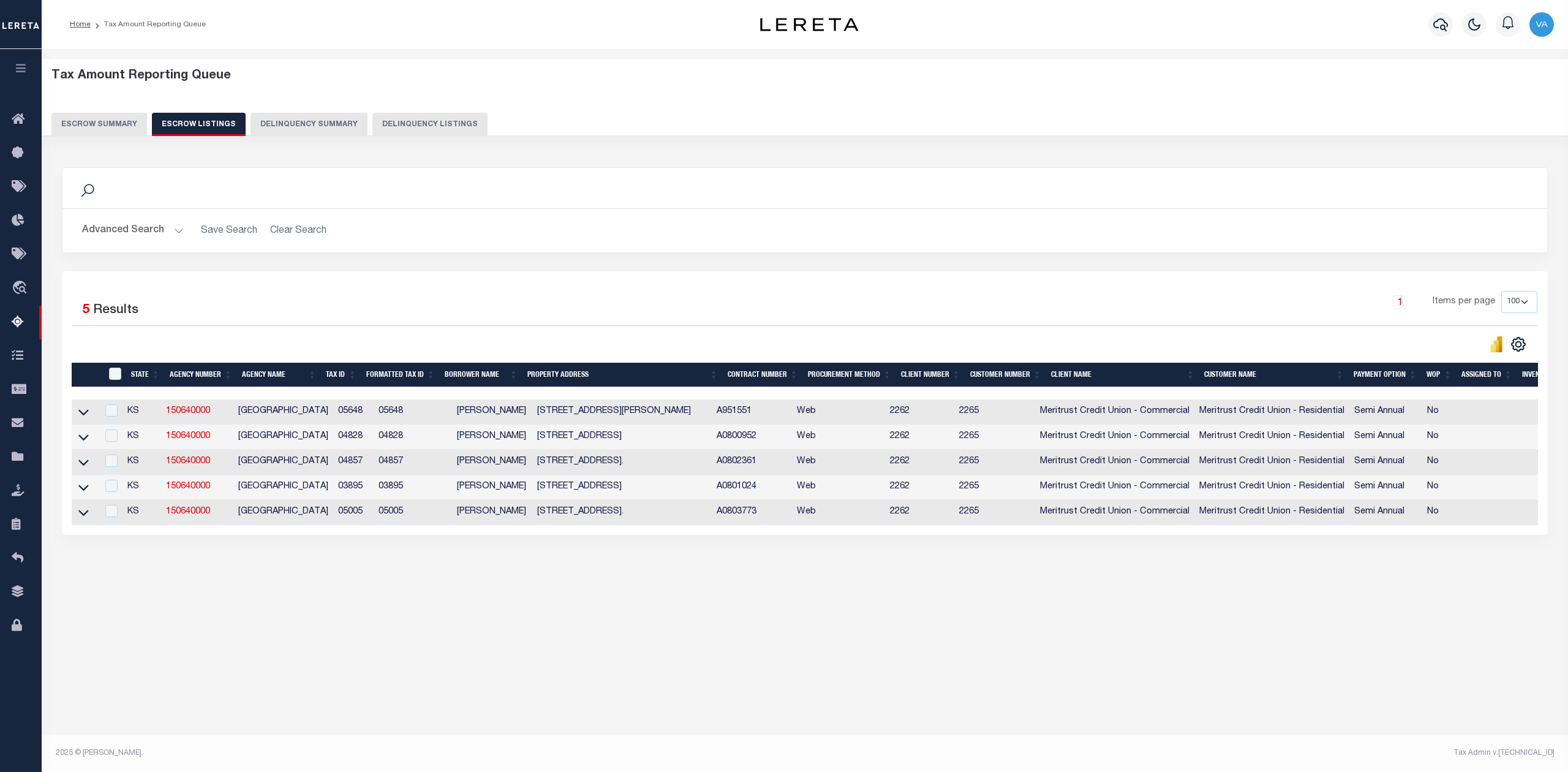
click at [1147, 728] on div "Tax Amount Reporting Queue Escrow Summary Escrow Listings In" at bounding box center [805, 396] width 1526 height 694
click at [78, 412] on icon at bounding box center [84, 412] width 10 height 13
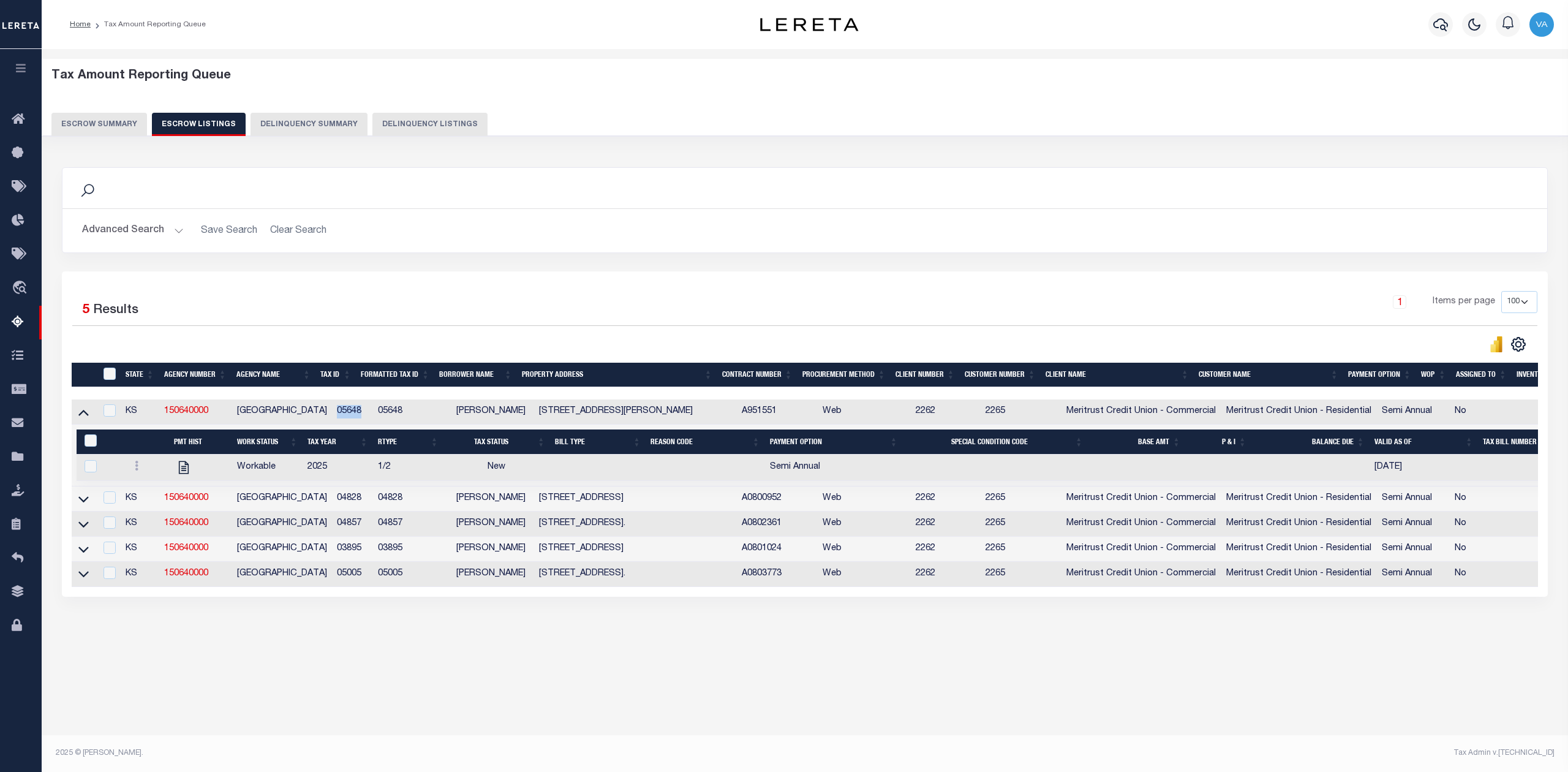
drag, startPoint x: 350, startPoint y: 413, endPoint x: 325, endPoint y: 414, distance: 25.0
click at [332, 414] on td "05648" at bounding box center [352, 412] width 41 height 25
checkbox input "true"
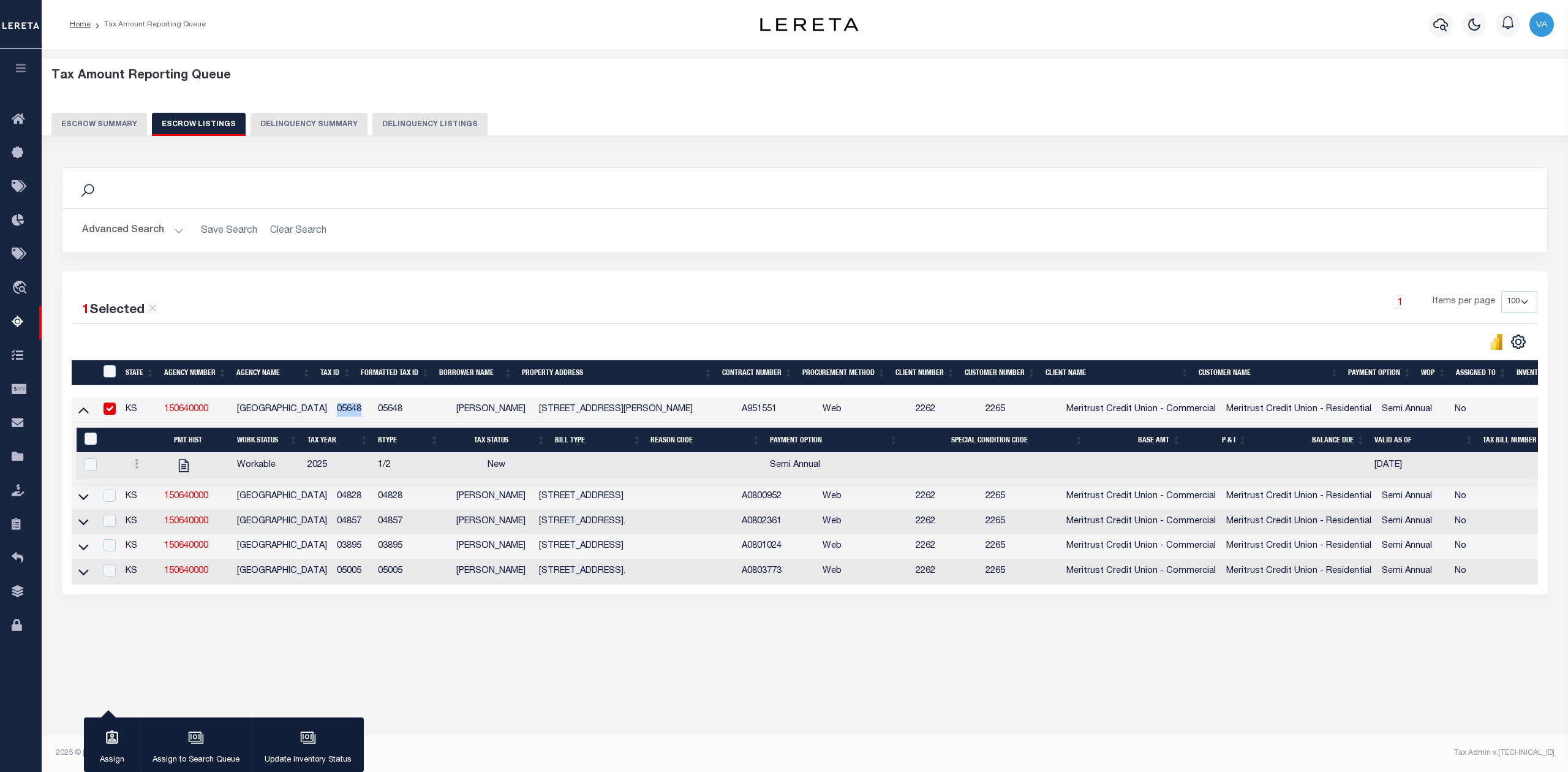
copy td "05648"
click at [65, 120] on button "Escrow Summary" at bounding box center [99, 124] width 95 height 24
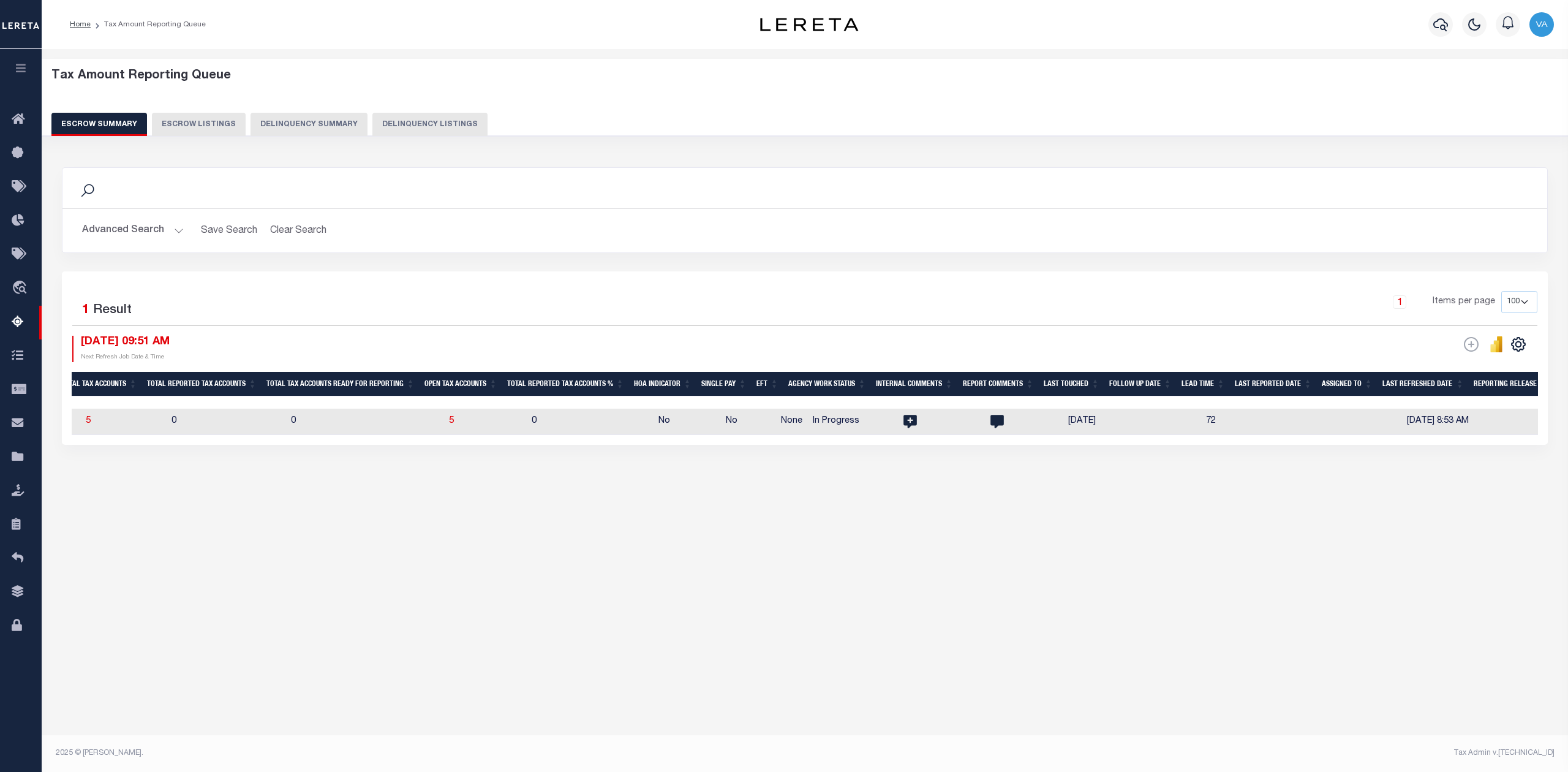
click at [371, 429] on td "0" at bounding box center [365, 422] width 158 height 26
checkbox input "true"
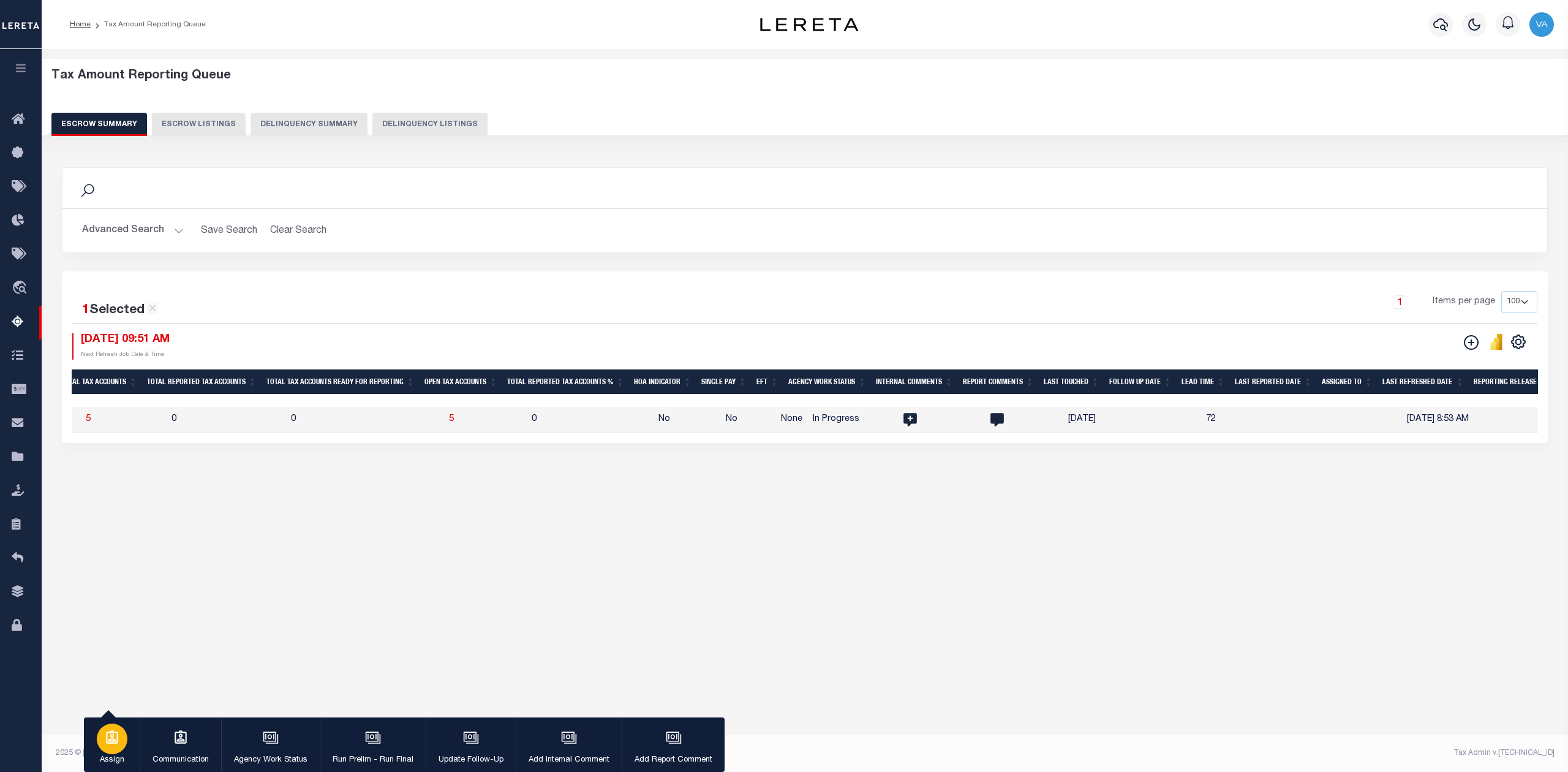
click at [99, 754] on p "Assign" at bounding box center [112, 760] width 31 height 12
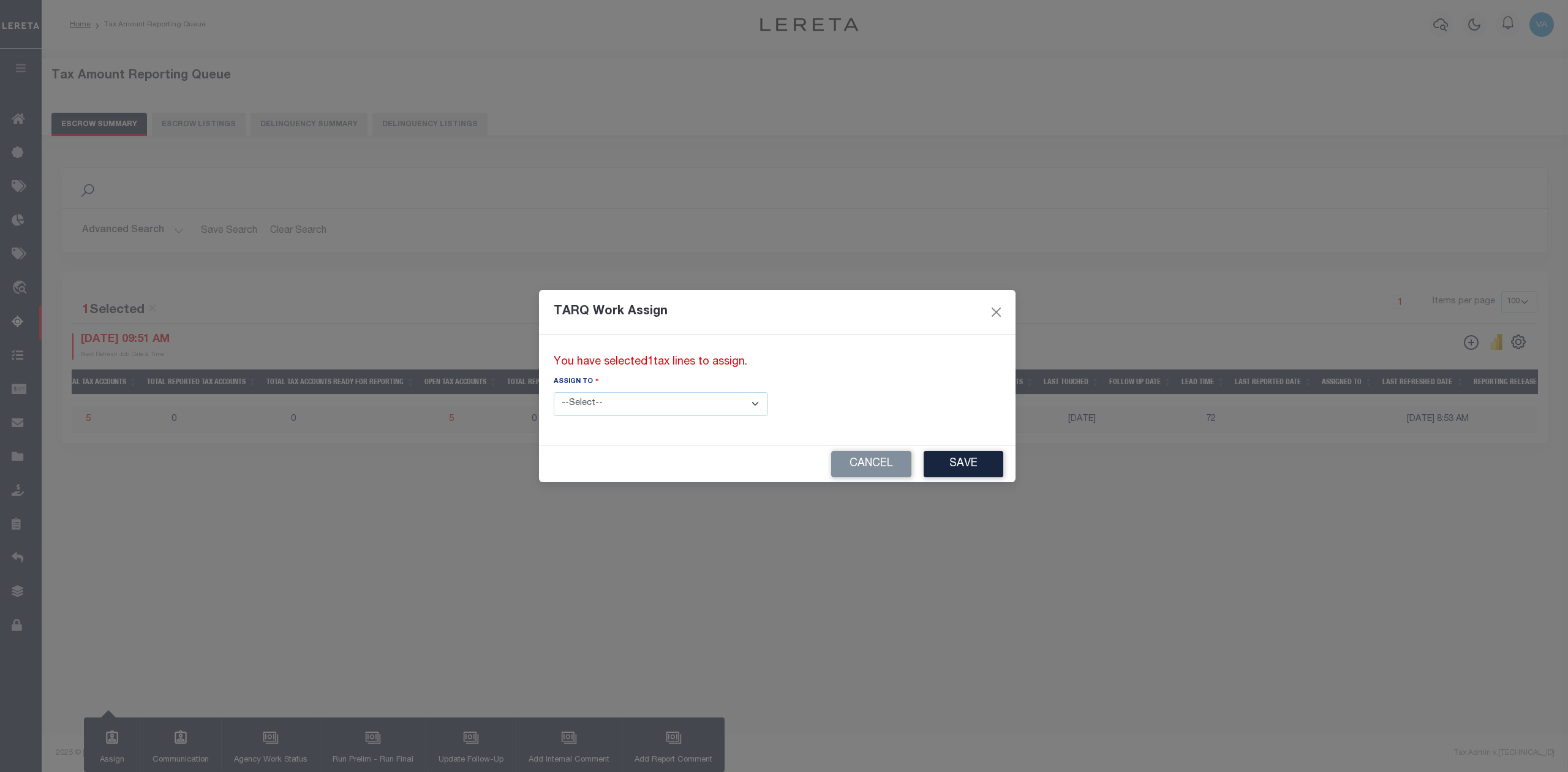
click at [606, 408] on select "--Select-- --Unassigned-- --Unassigned-- [PERSON_NAME] [PERSON_NAME] [PERSON_NA…" at bounding box center [661, 404] width 214 height 24
select select "[PERSON_NAME]"
click at [554, 392] on select "--Select-- --Unassigned-- --Unassigned-- [PERSON_NAME] [PERSON_NAME] [PERSON_NA…" at bounding box center [661, 404] width 214 height 24
click at [924, 461] on button "Save" at bounding box center [963, 464] width 80 height 26
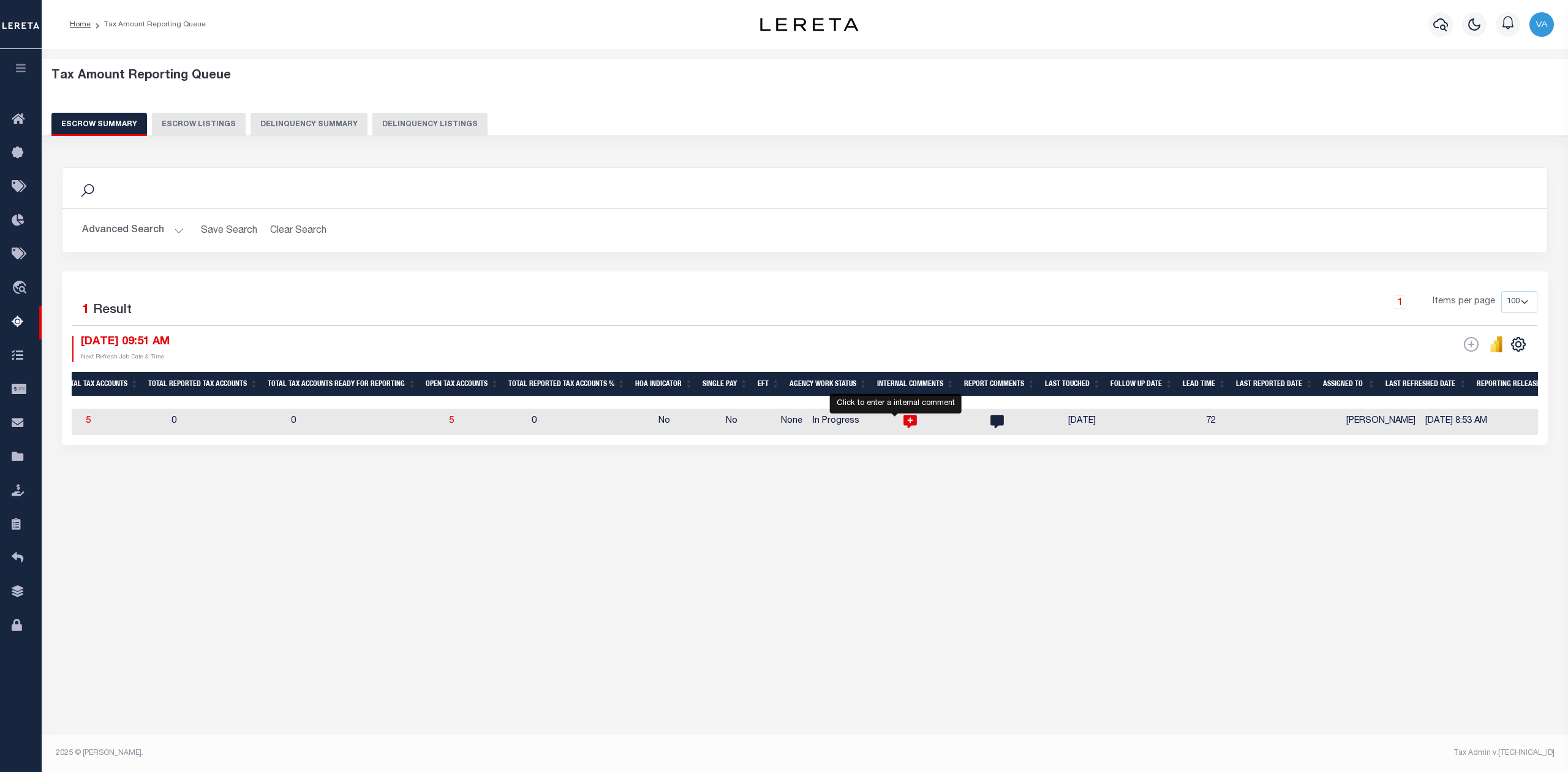
click at [903, 424] on icon at bounding box center [910, 422] width 14 height 14
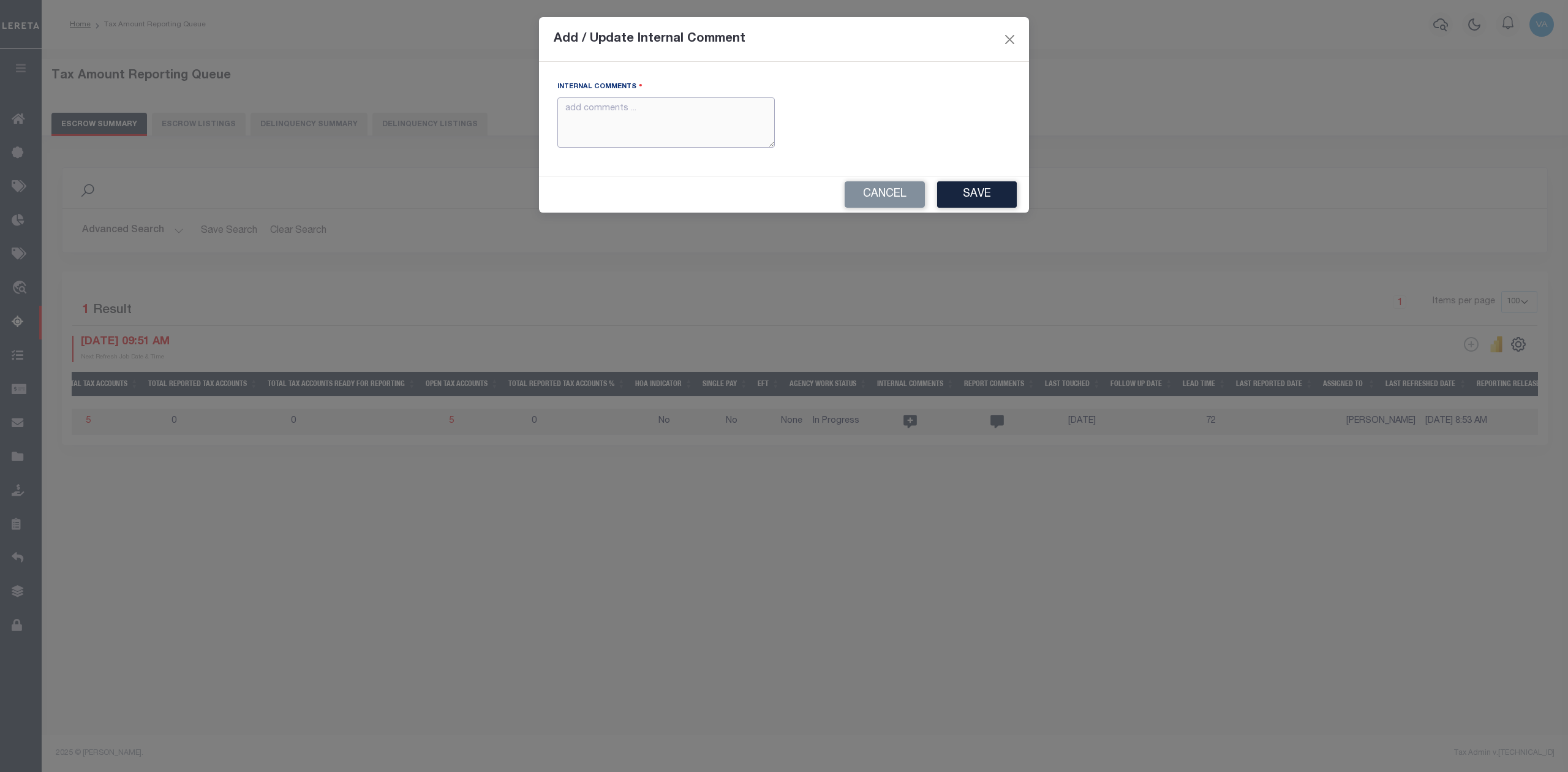
click at [636, 113] on textarea "Internal Comments" at bounding box center [666, 123] width 218 height 51
paste textarea "For KS state 2025 amounts are updated in November"
type textarea "For KS state 2025 amounts are updated in November"
click at [984, 199] on button "Save" at bounding box center [977, 194] width 80 height 26
